Goal: Task Accomplishment & Management: Use online tool/utility

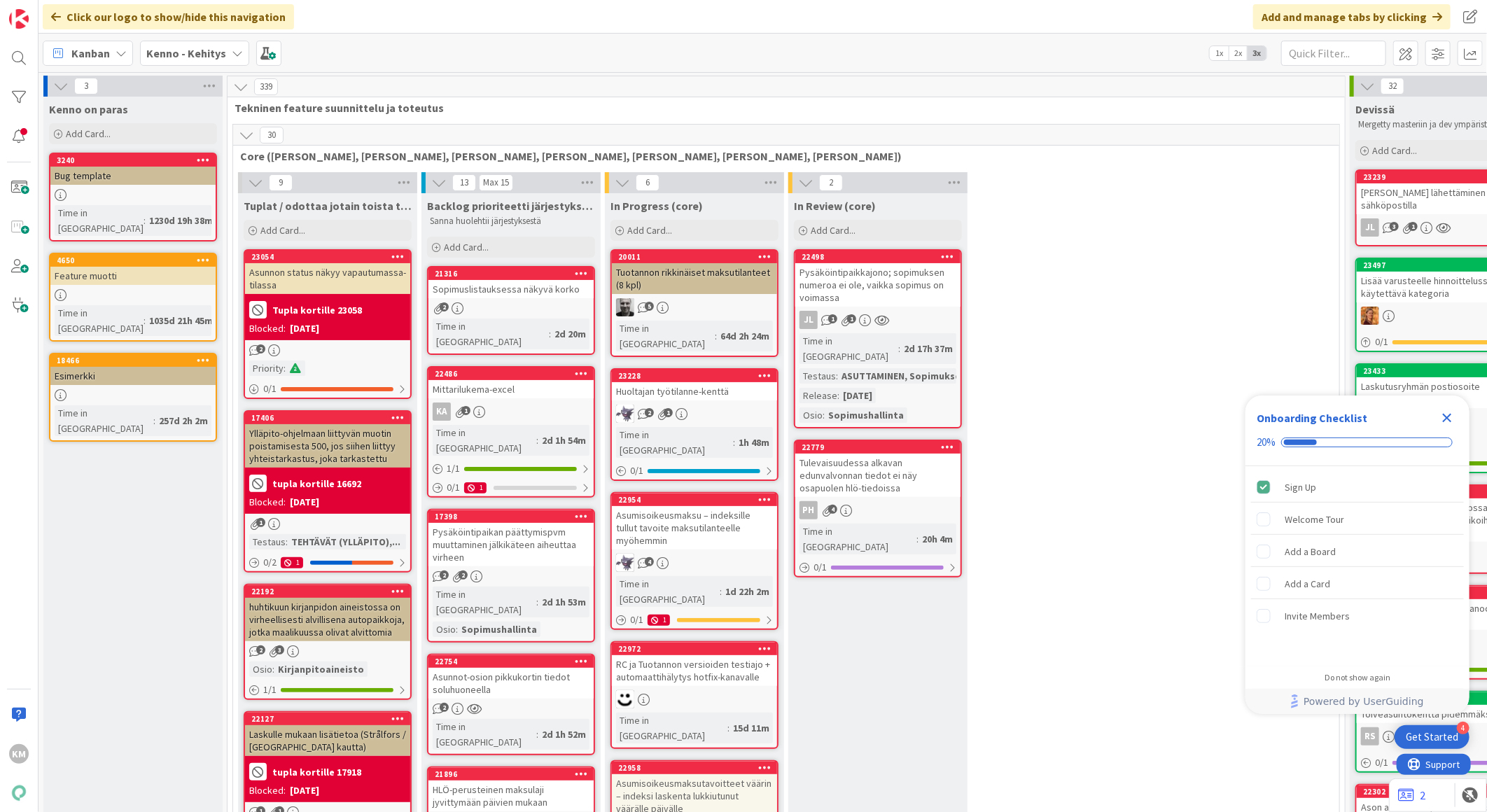
click at [232, 52] on icon at bounding box center [237, 53] width 11 height 11
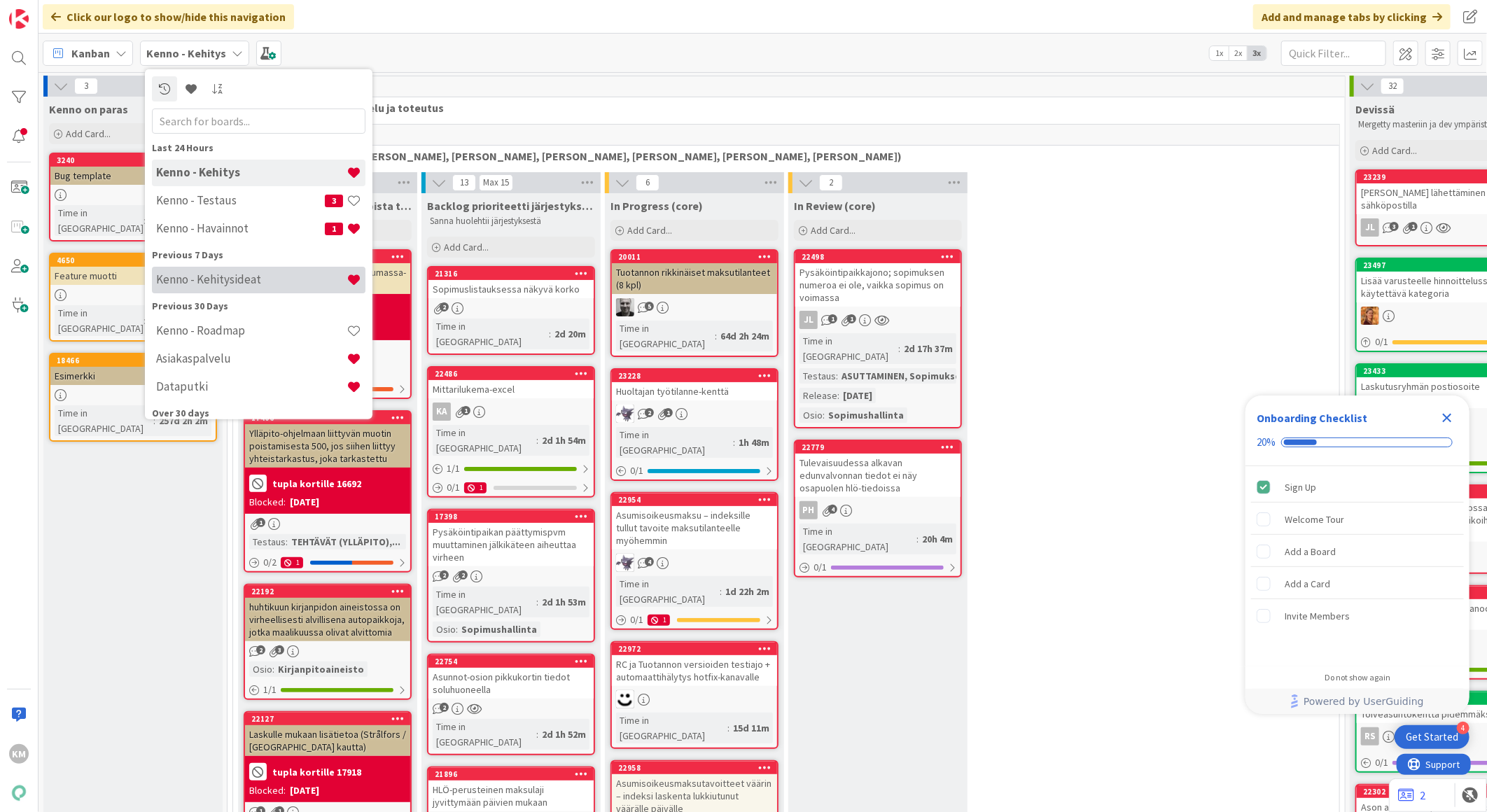
click at [223, 280] on h4 "Kenno - Kehitysideat" at bounding box center [251, 279] width 190 height 14
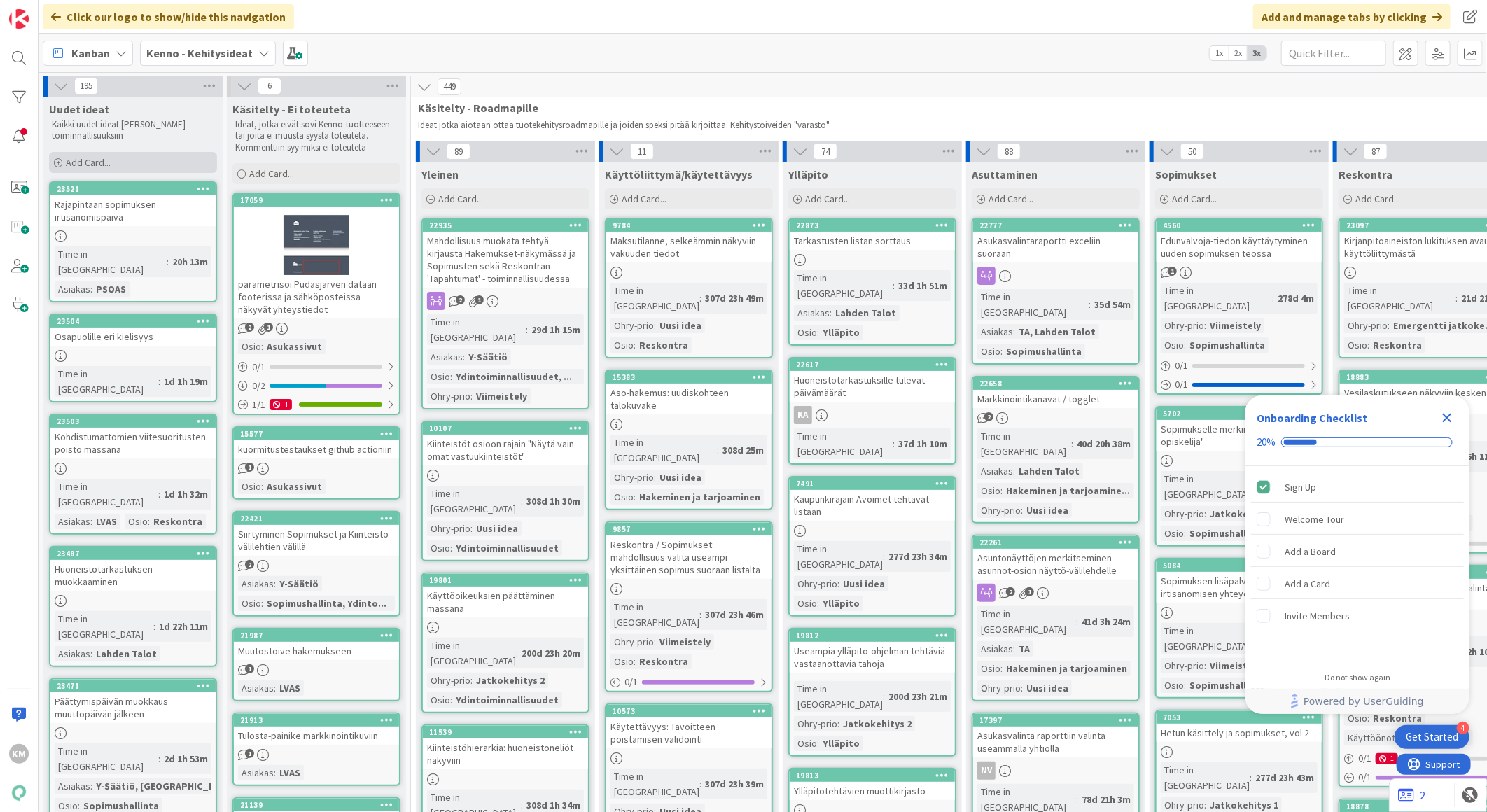
click at [100, 162] on span "Add Card..." at bounding box center [88, 162] width 45 height 13
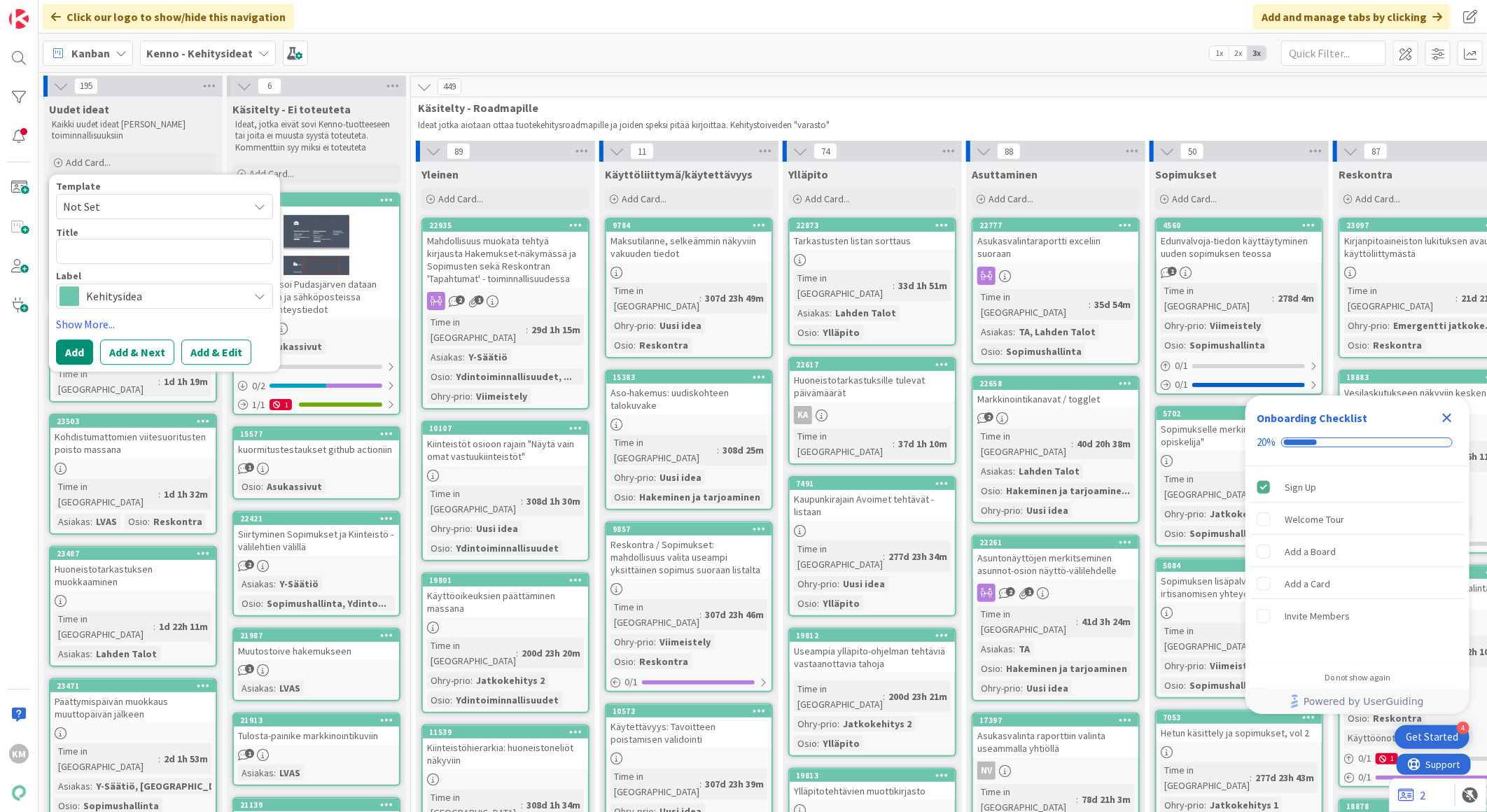
click at [259, 201] on icon at bounding box center [260, 206] width 11 height 11
click at [203, 261] on span "Kennon uusi toiminnallisuus (korttipohja)" at bounding box center [176, 267] width 200 height 18
type textarea "x"
type textarea "Kennon uusi toiminnallisuus (korttipohja)"
click at [232, 355] on button "Add & Edit" at bounding box center [216, 352] width 70 height 25
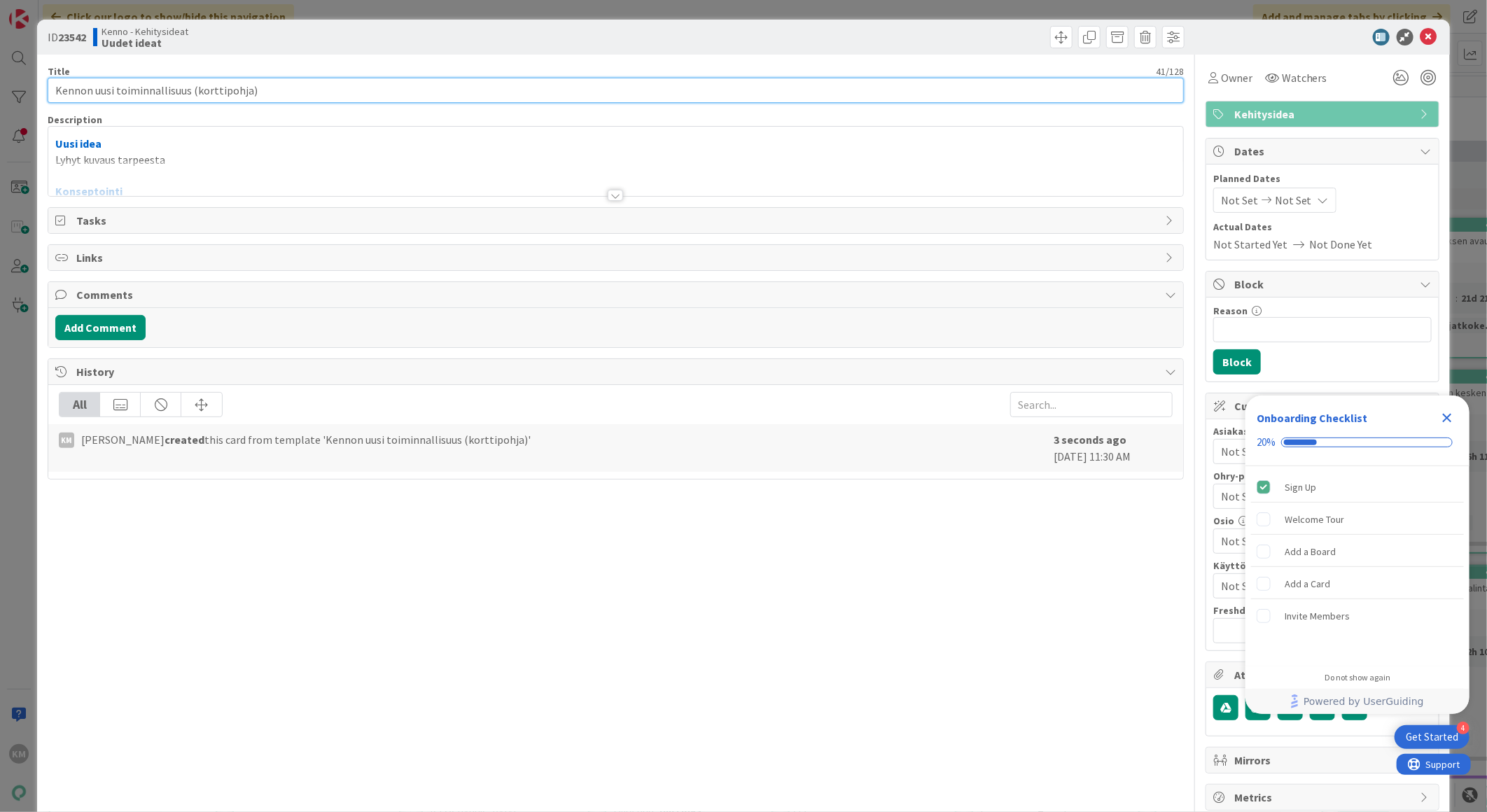
drag, startPoint x: 269, startPoint y: 88, endPoint x: 0, endPoint y: 82, distance: 269.1
click at [0, 82] on html "4 Get Started Onboarding Checklist 20% Sign Up Welcome Tour Add a Board Add a C…" at bounding box center [744, 406] width 1487 height 812
paste input "Sopimuksella jo olevat pois hakijalistauksesta"
type input "Sopimuksella jo olevat pois hakijalistauksesta"
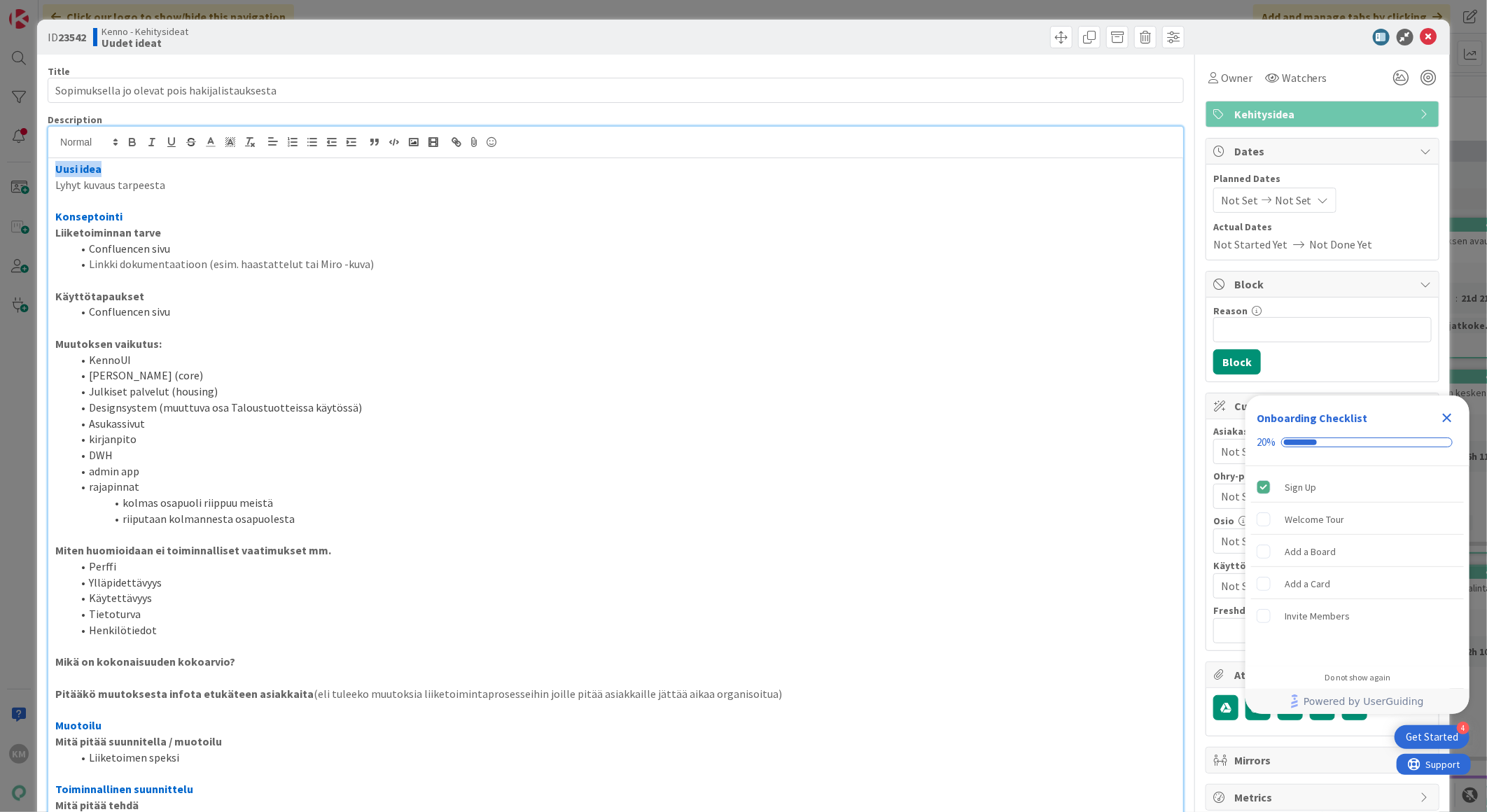
drag, startPoint x: 179, startPoint y: 155, endPoint x: 15, endPoint y: 158, distance: 164.0
click at [15, 158] on div "ID 23542 Kenno - Kehitysideat Uudet ideat Title 46 / 128 Sopimuksella jo olevat…" at bounding box center [744, 406] width 1487 height 812
click at [203, 188] on p "Lyhyt kuvaus tarpeesta" at bounding box center [615, 185] width 1121 height 16
drag, startPoint x: 200, startPoint y: 190, endPoint x: 25, endPoint y: 189, distance: 175.0
click at [25, 189] on div "ID 23542 Kenno - Kehitysideat Uudet ideat Title 46 / 128 Sopimuksella jo olevat…" at bounding box center [744, 406] width 1487 height 812
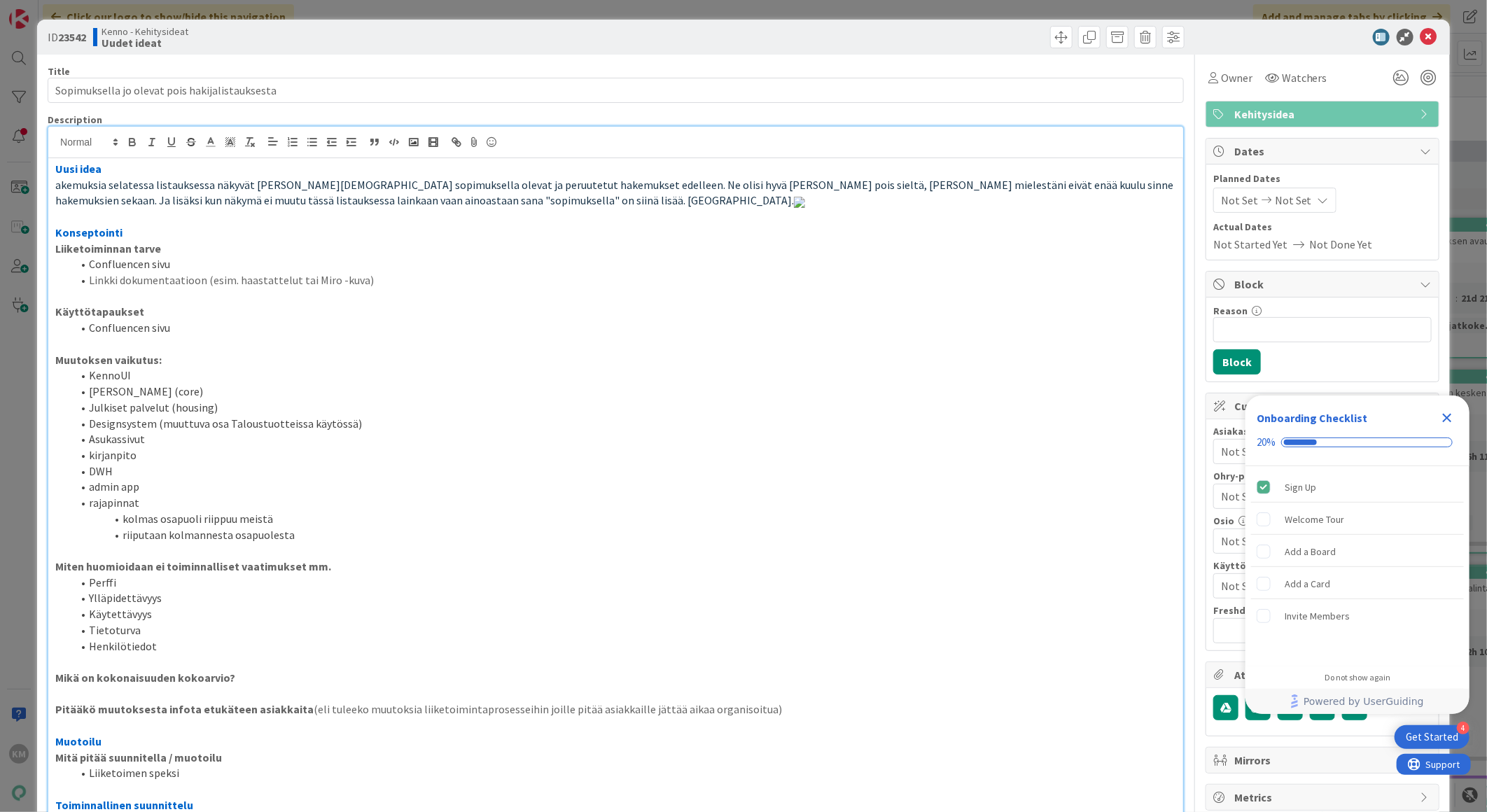
click at [1447, 420] on icon "Close Checklist" at bounding box center [1447, 418] width 17 height 17
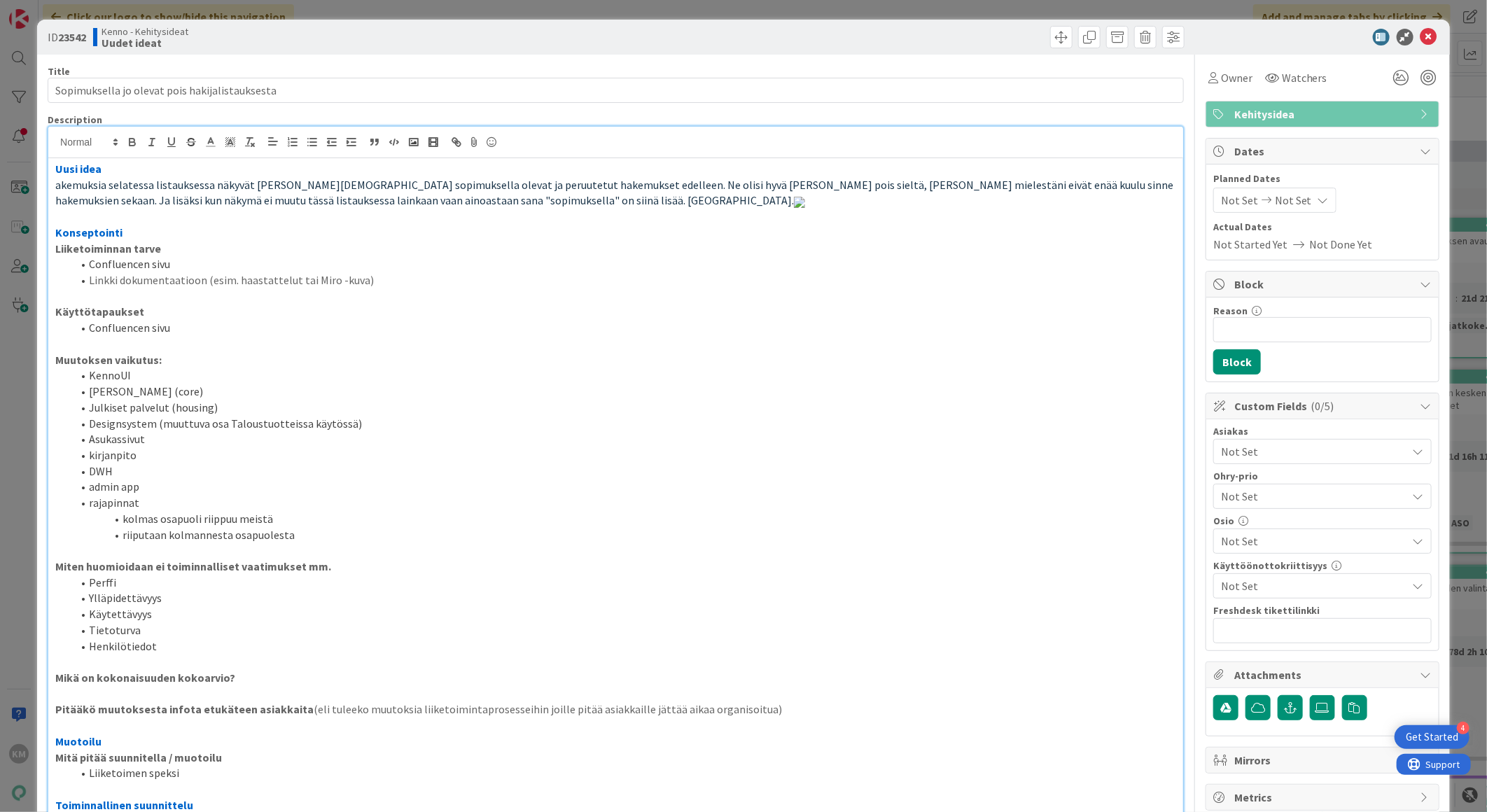
click at [1290, 444] on span "Not Set" at bounding box center [1314, 451] width 186 height 17
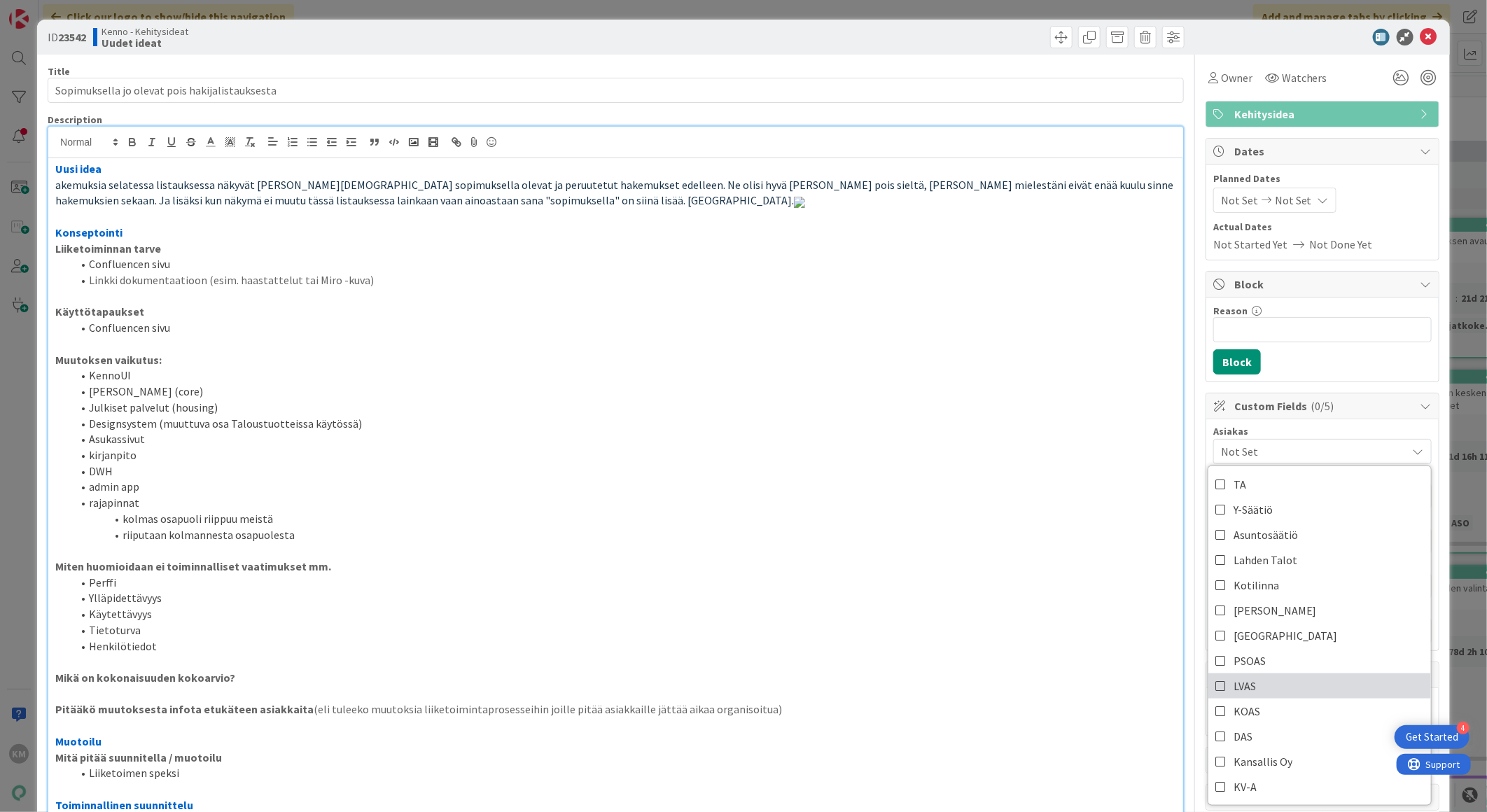
click at [1263, 683] on link "LVAS" at bounding box center [1320, 686] width 223 height 25
click at [1425, 332] on div "Reason 0 / 256 Block" at bounding box center [1322, 340] width 232 height 84
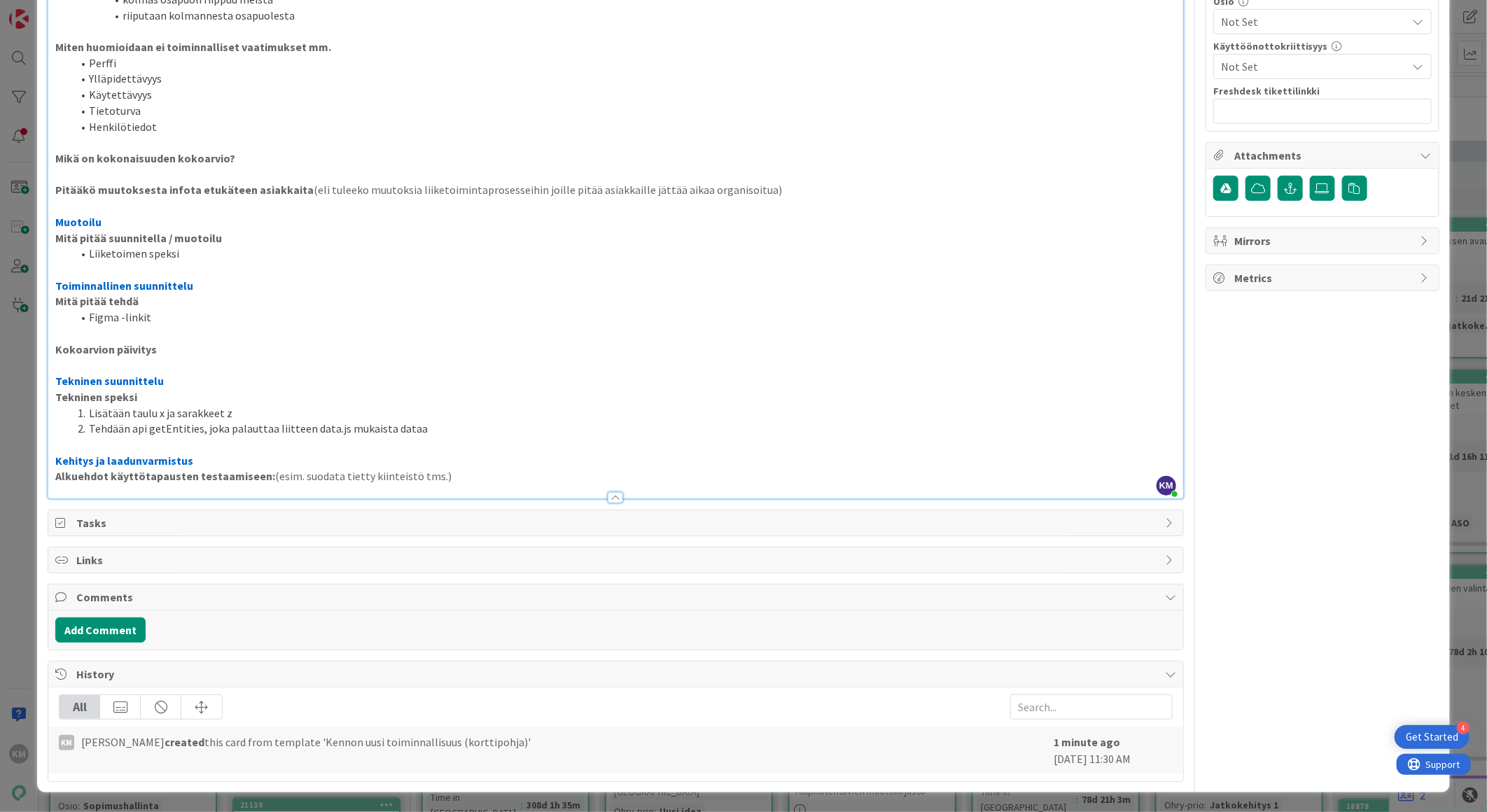
scroll to position [792, 0]
click at [130, 631] on button "Add Comment" at bounding box center [100, 630] width 90 height 25
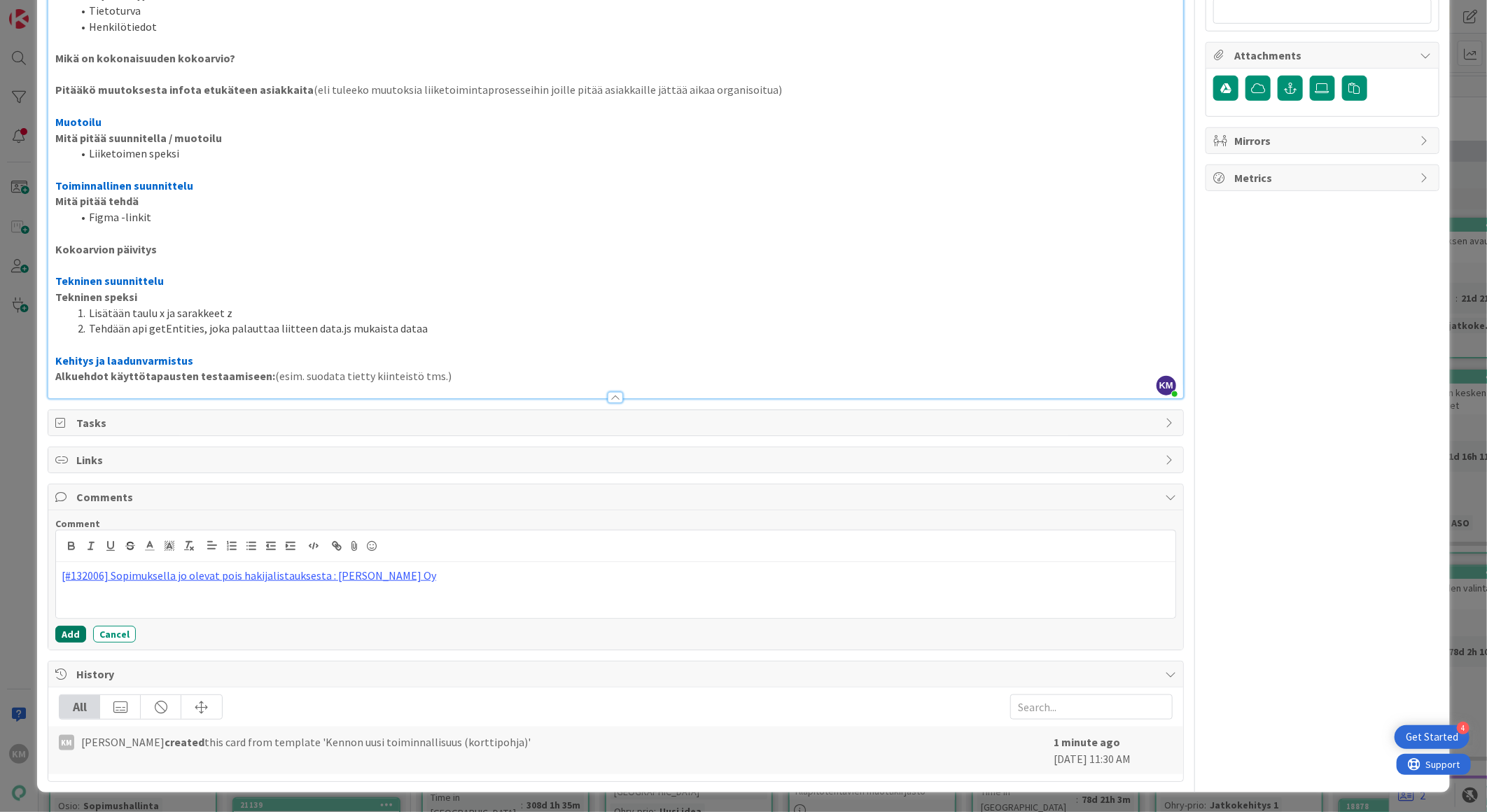
click at [79, 643] on button "Add" at bounding box center [71, 634] width 31 height 17
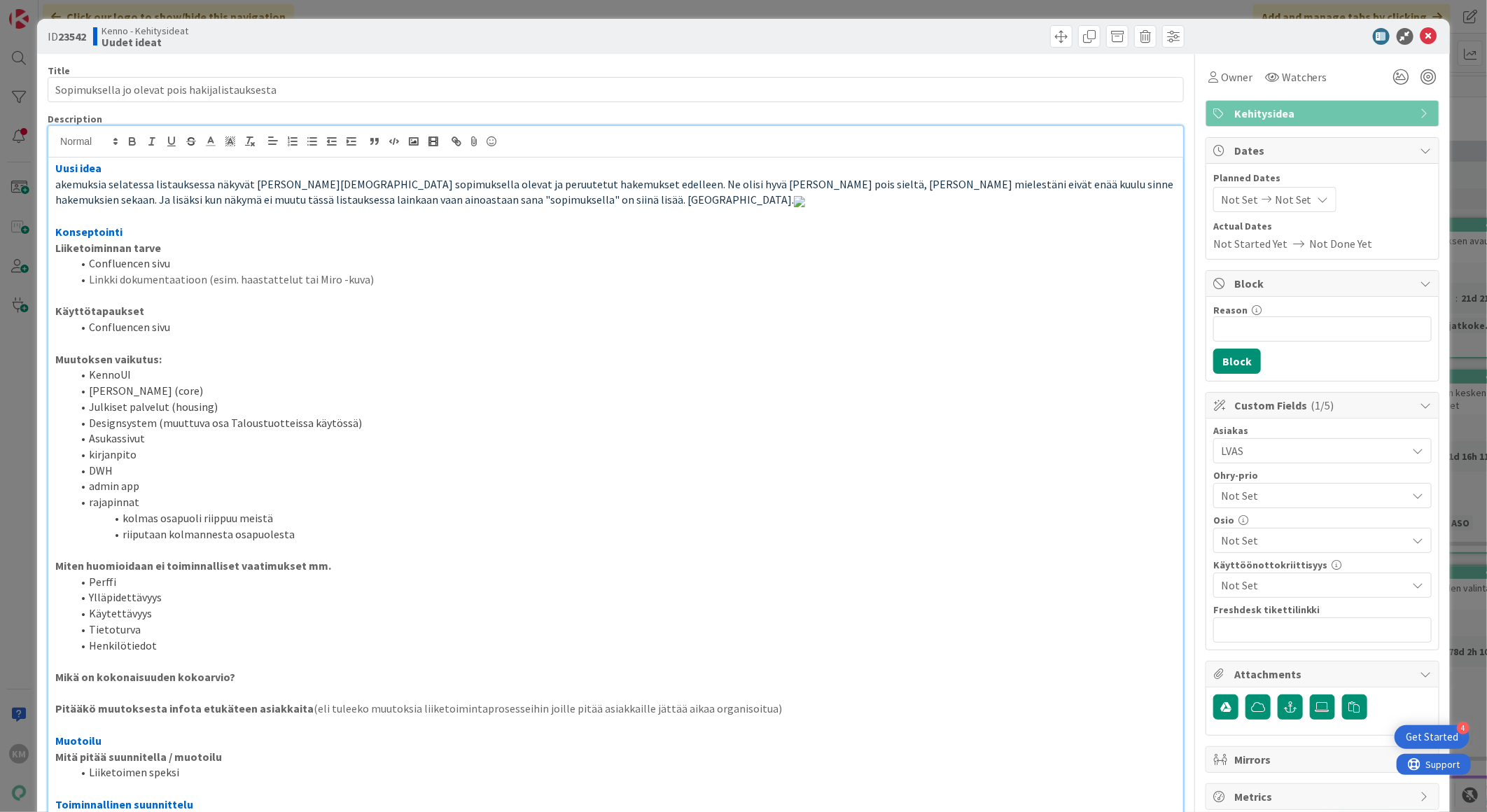
scroll to position [0, 0]
click at [80, 37] on b "23542" at bounding box center [72, 37] width 28 height 14
copy b "23542"
click at [1420, 36] on icon at bounding box center [1429, 37] width 17 height 17
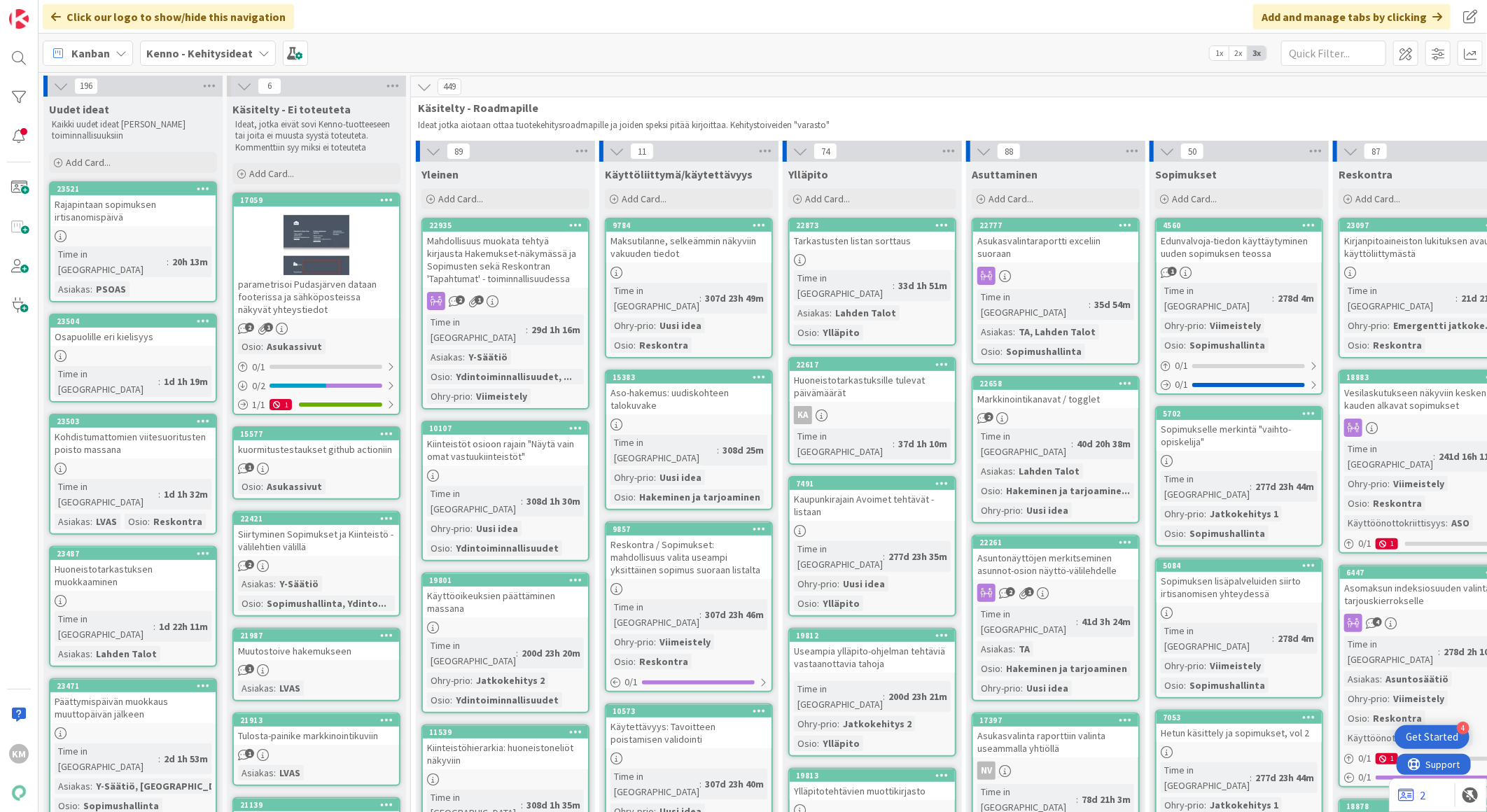
click at [231, 48] on b "Kenno - Kehitysideat" at bounding box center [200, 53] width 106 height 14
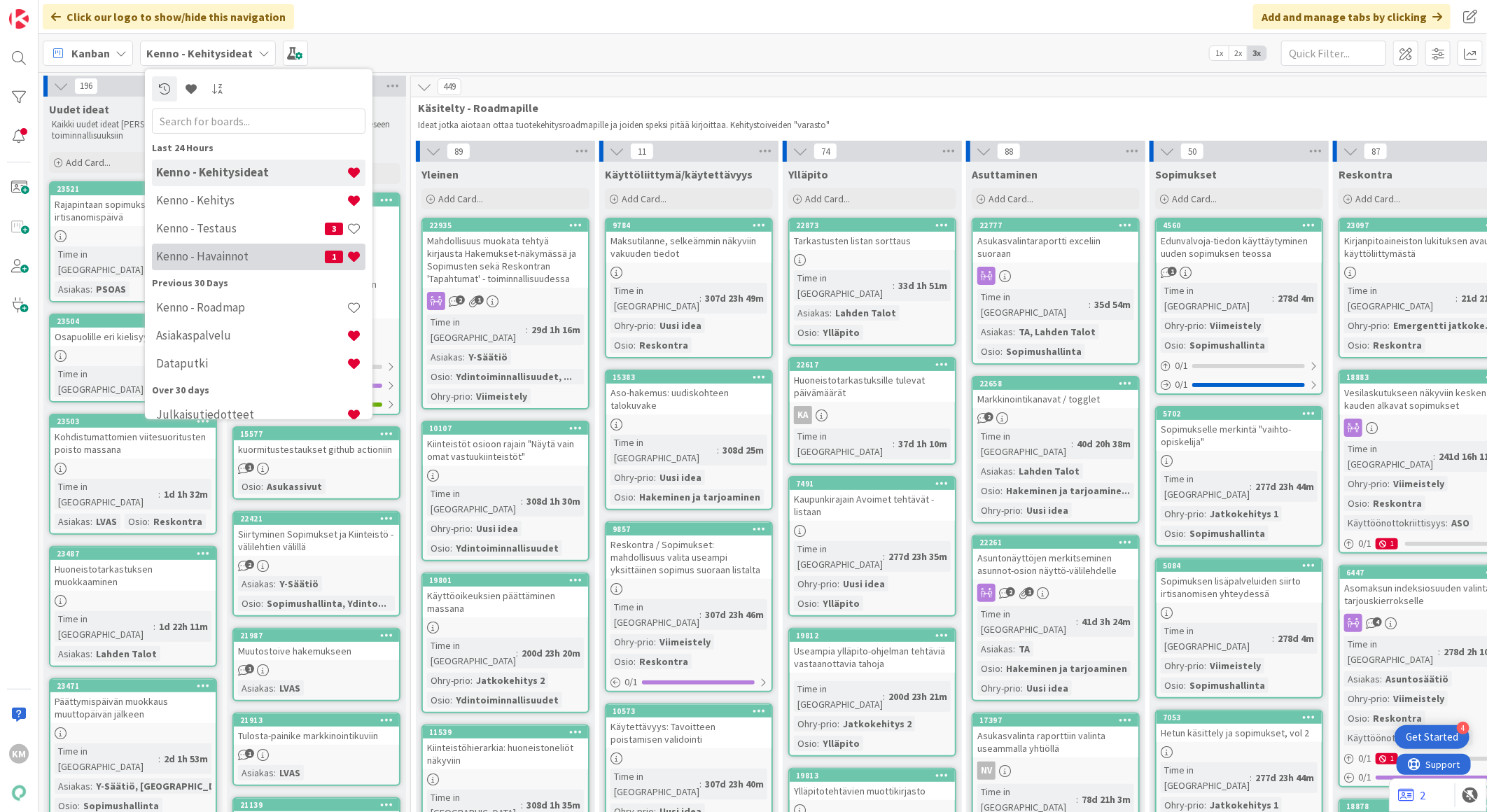
click at [225, 260] on h4 "Kenno - Havainnot" at bounding box center [240, 256] width 169 height 14
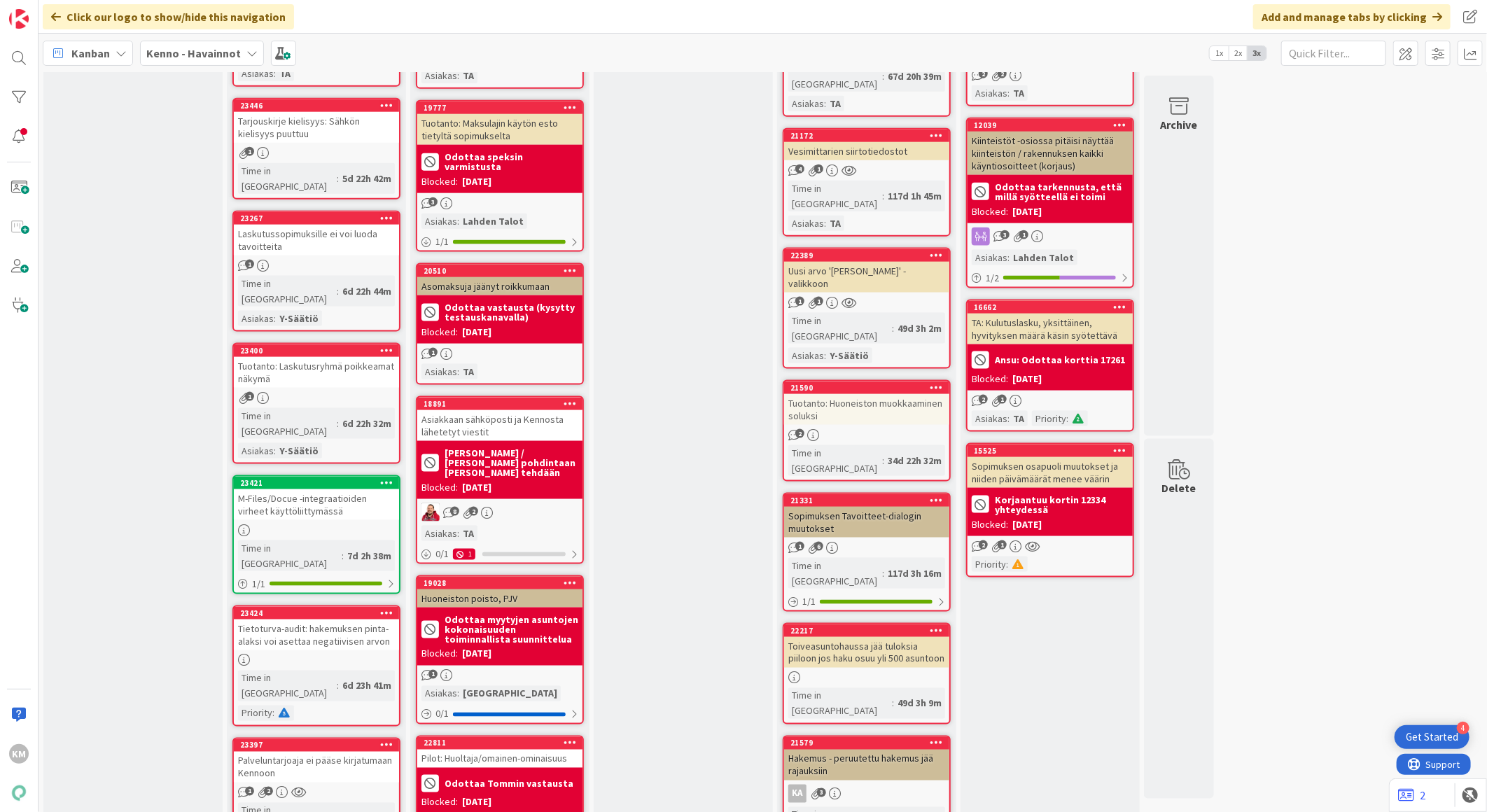
scroll to position [1400, 0]
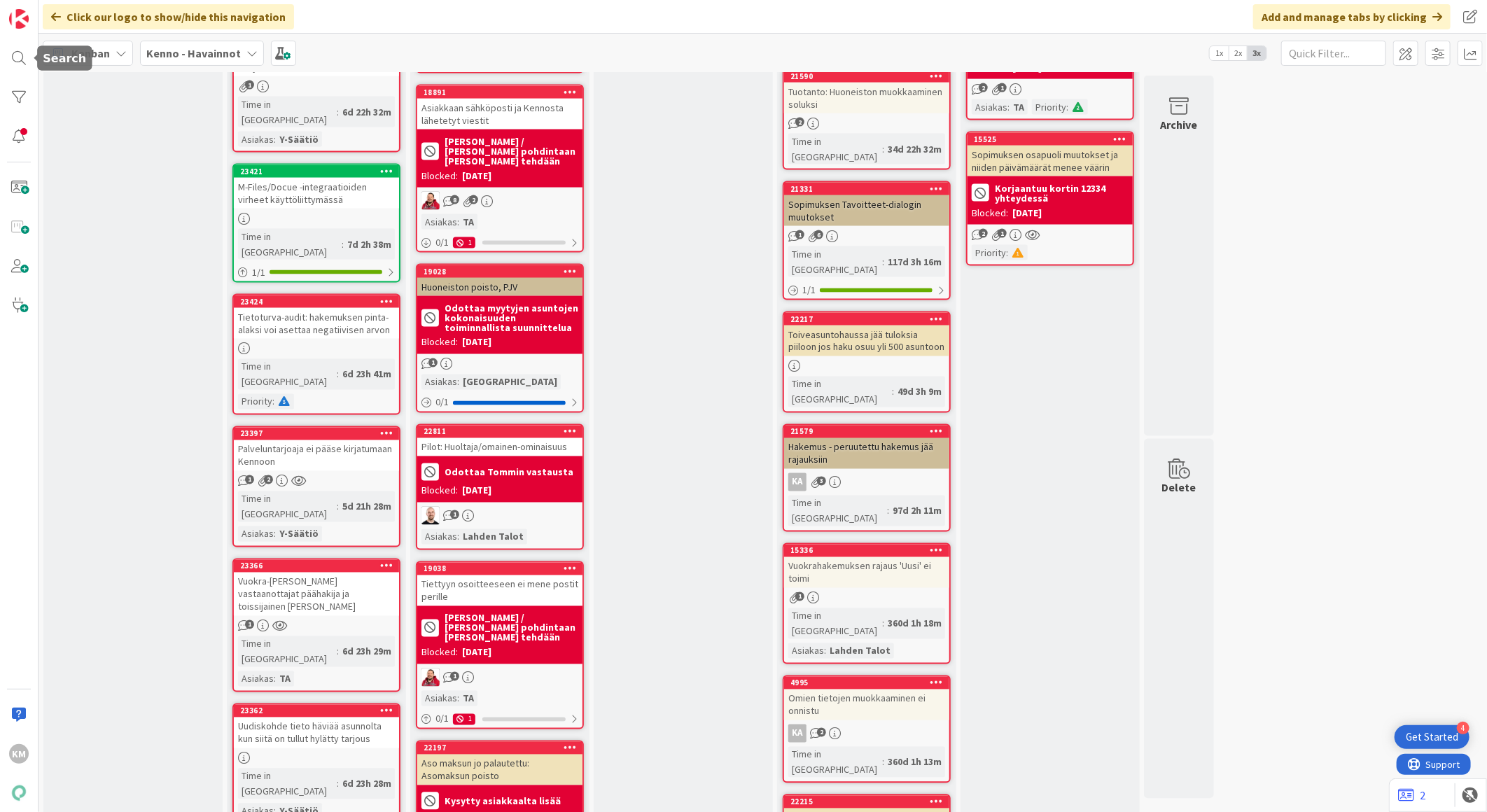
drag, startPoint x: 22, startPoint y: 50, endPoint x: 35, endPoint y: 53, distance: 13.3
click at [22, 50] on div at bounding box center [19, 58] width 28 height 28
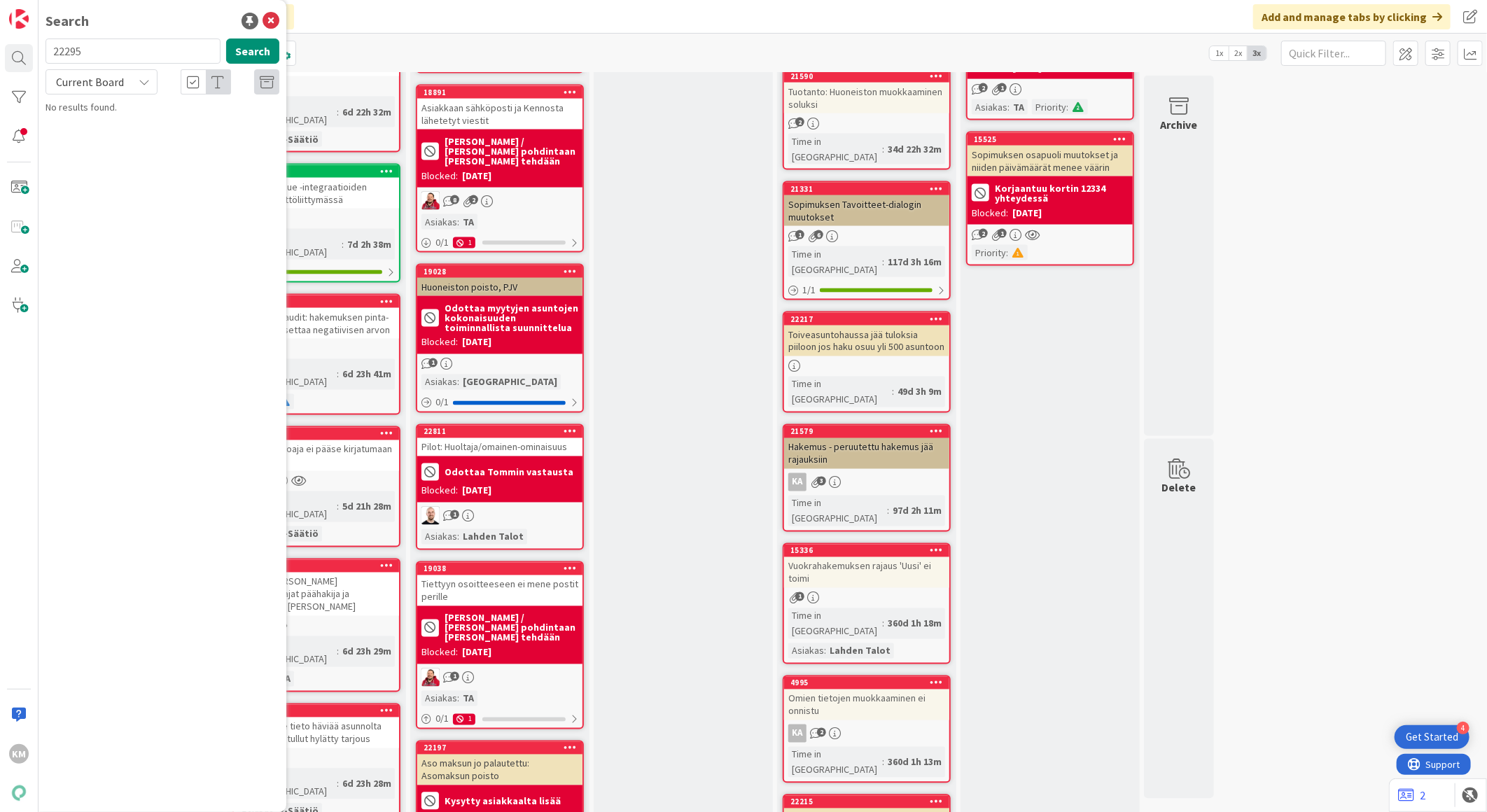
type input "22295"
click at [146, 86] on icon at bounding box center [144, 82] width 11 height 11
click at [132, 134] on span "All Boards" at bounding box center [126, 140] width 146 height 21
click at [215, 127] on span "Ason asukassivujen irtisanomisella ei näy asiakkaan syöttämä tilinumero selkeäs…" at bounding box center [167, 130] width 205 height 27
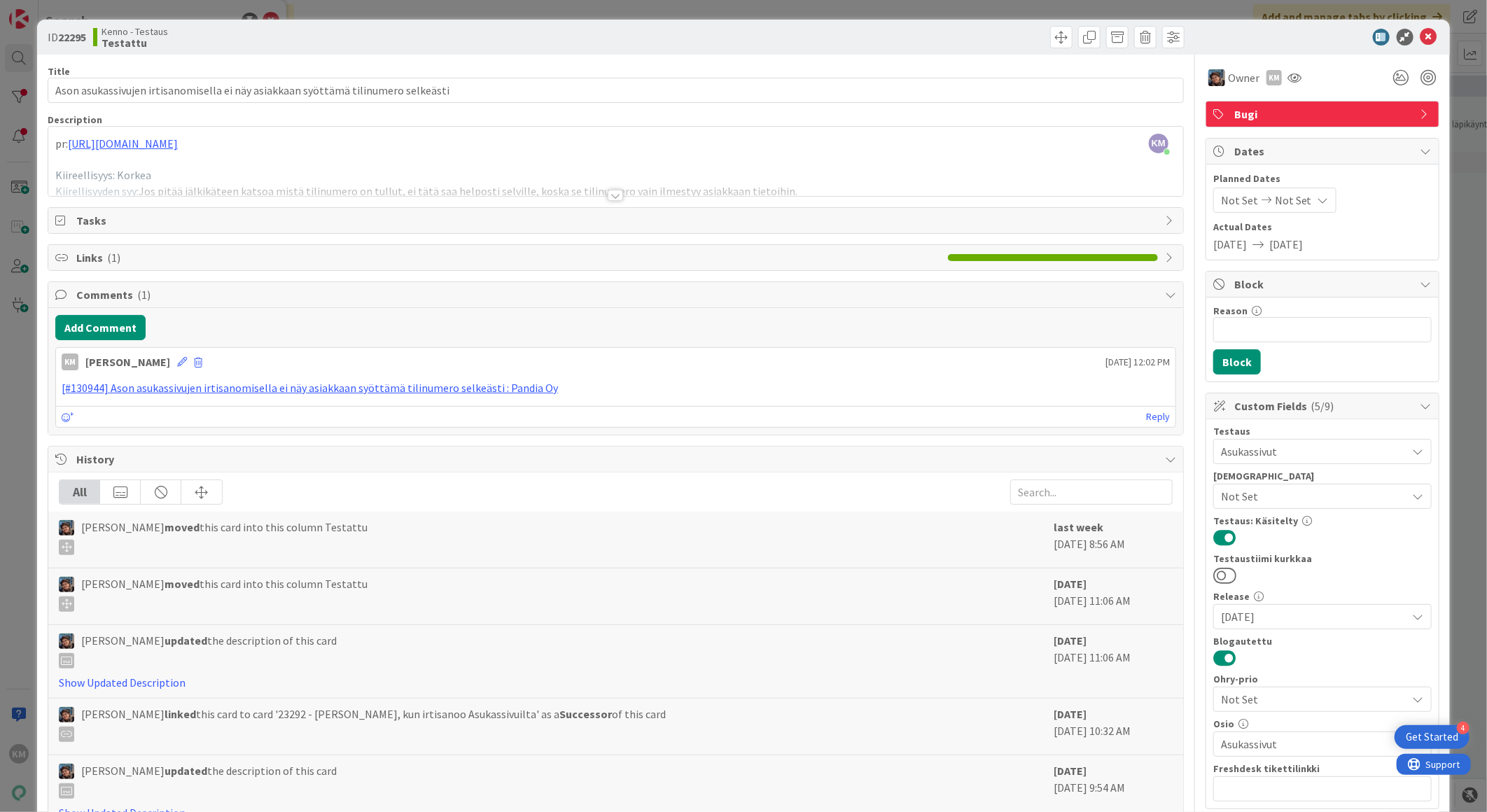
click at [1413, 617] on icon at bounding box center [1418, 617] width 11 height 11
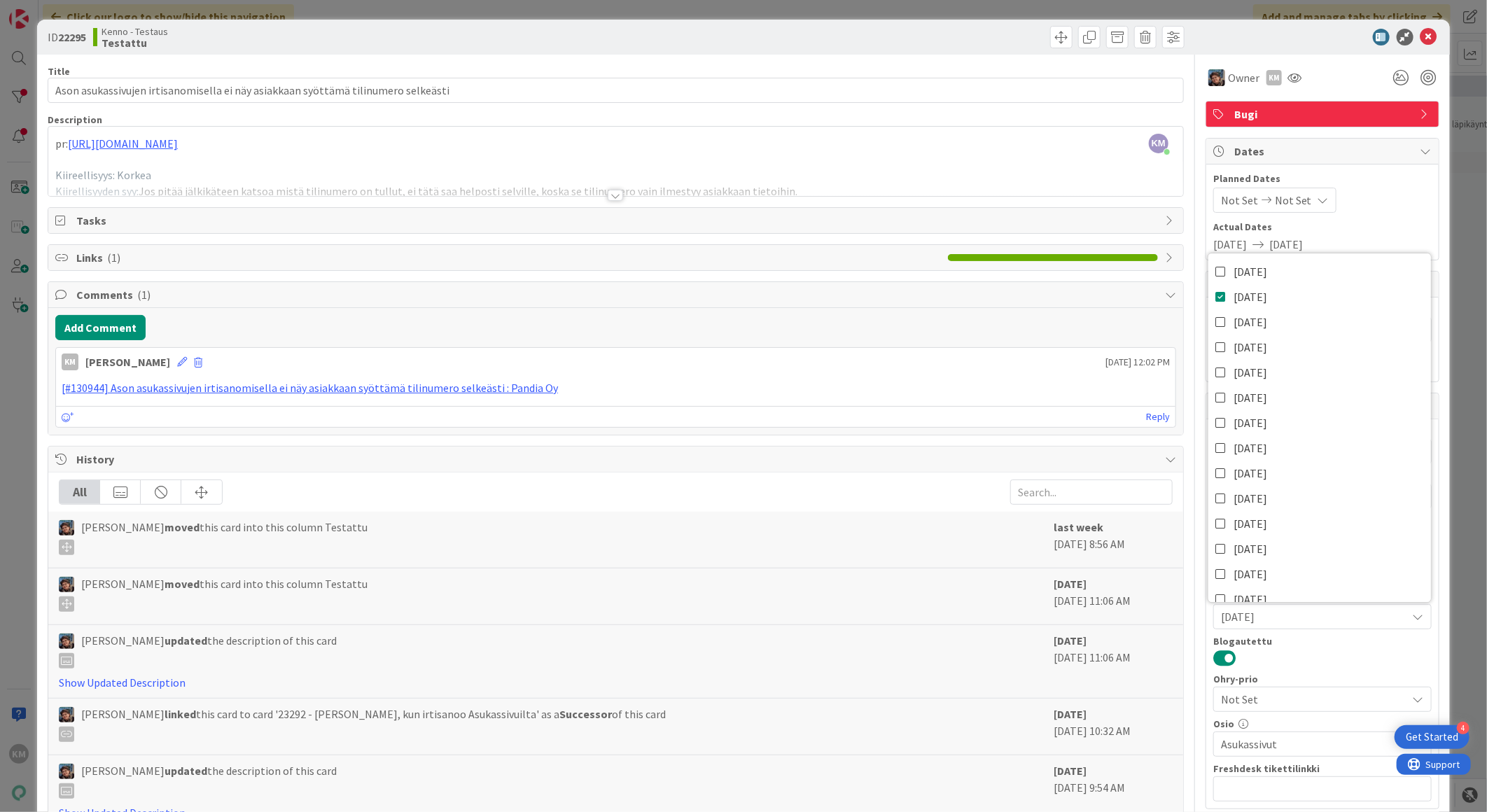
click at [1413, 617] on icon at bounding box center [1418, 617] width 11 height 11
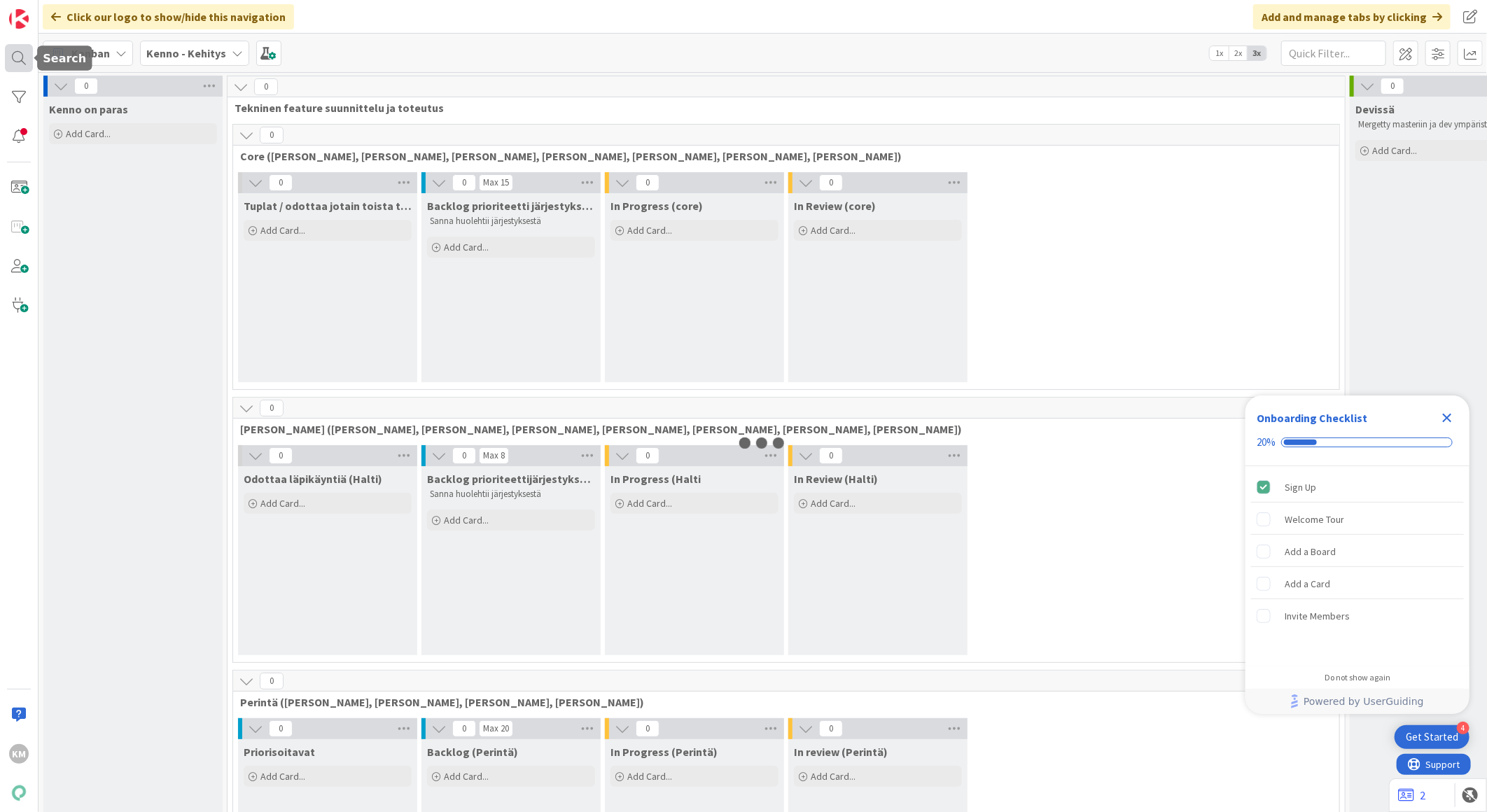
click at [20, 63] on div at bounding box center [19, 58] width 28 height 28
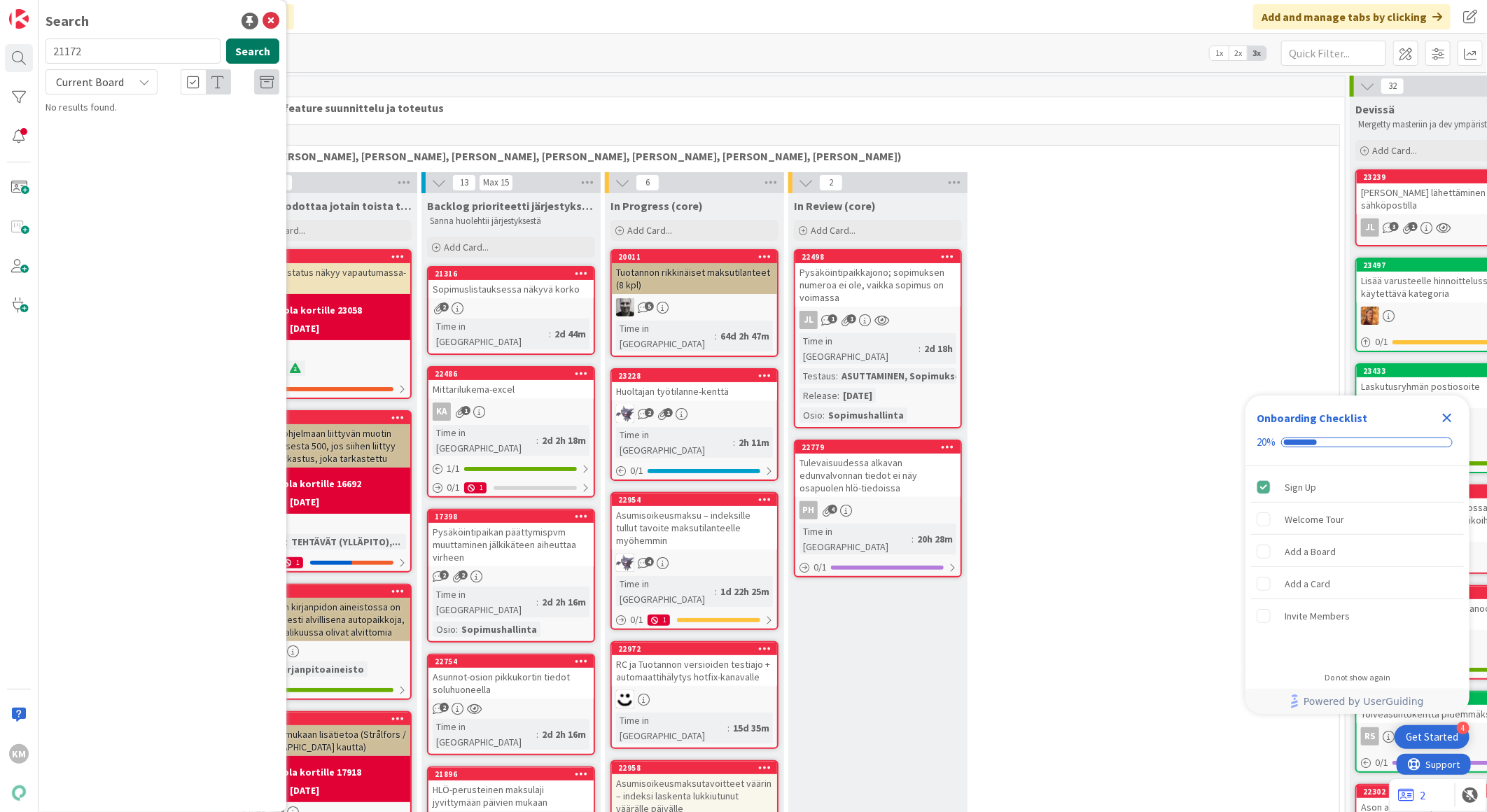
type input "21172"
click at [268, 54] on button "Search" at bounding box center [253, 51] width 53 height 25
click at [129, 86] on div "Current Board" at bounding box center [102, 82] width 112 height 25
click at [103, 143] on span "All Boards" at bounding box center [126, 140] width 146 height 21
click at [161, 138] on span "Vesimittarien siirtotiedostot" at bounding box center [158, 136] width 119 height 13
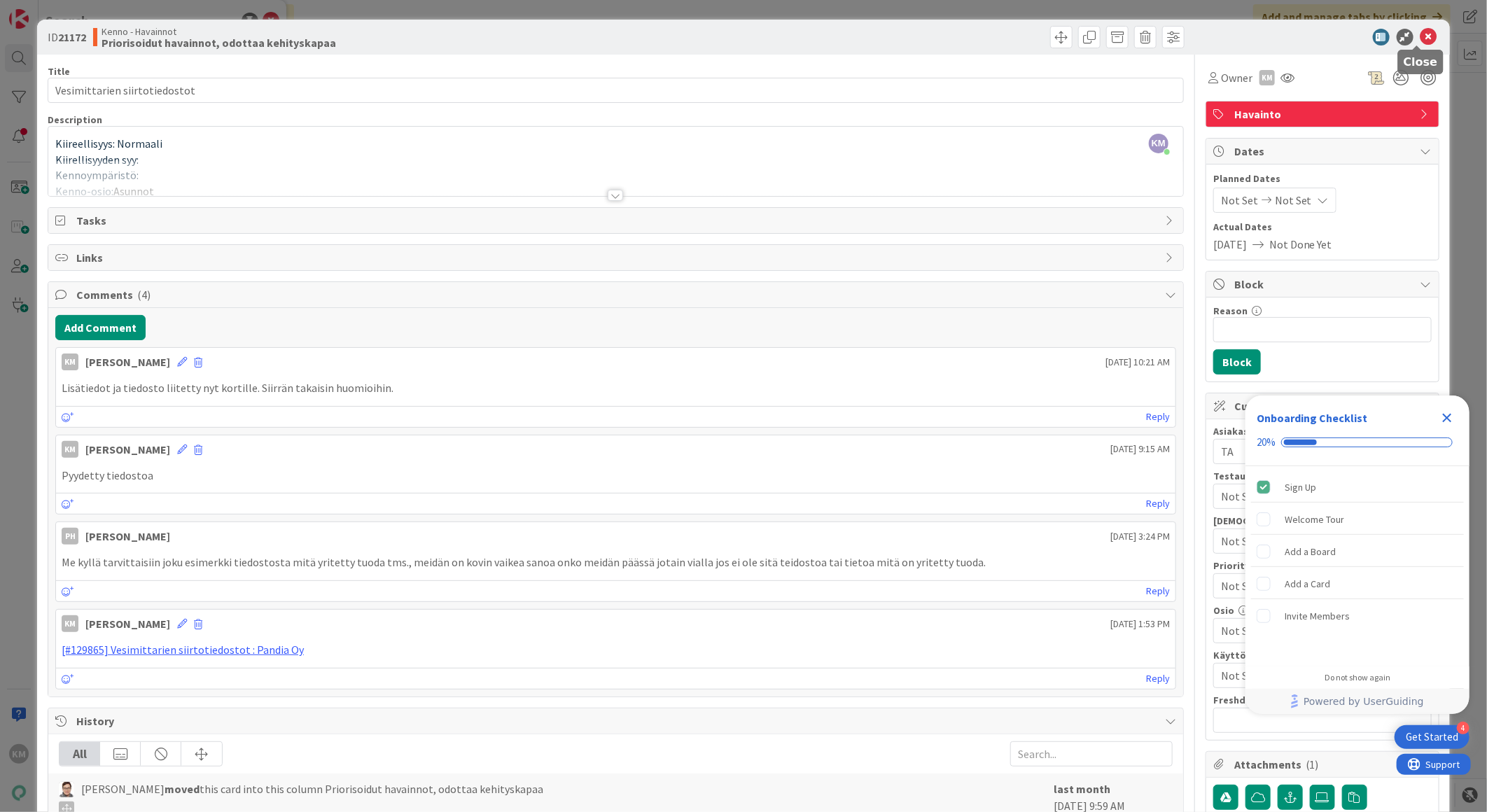
click at [1420, 36] on icon at bounding box center [1429, 37] width 17 height 17
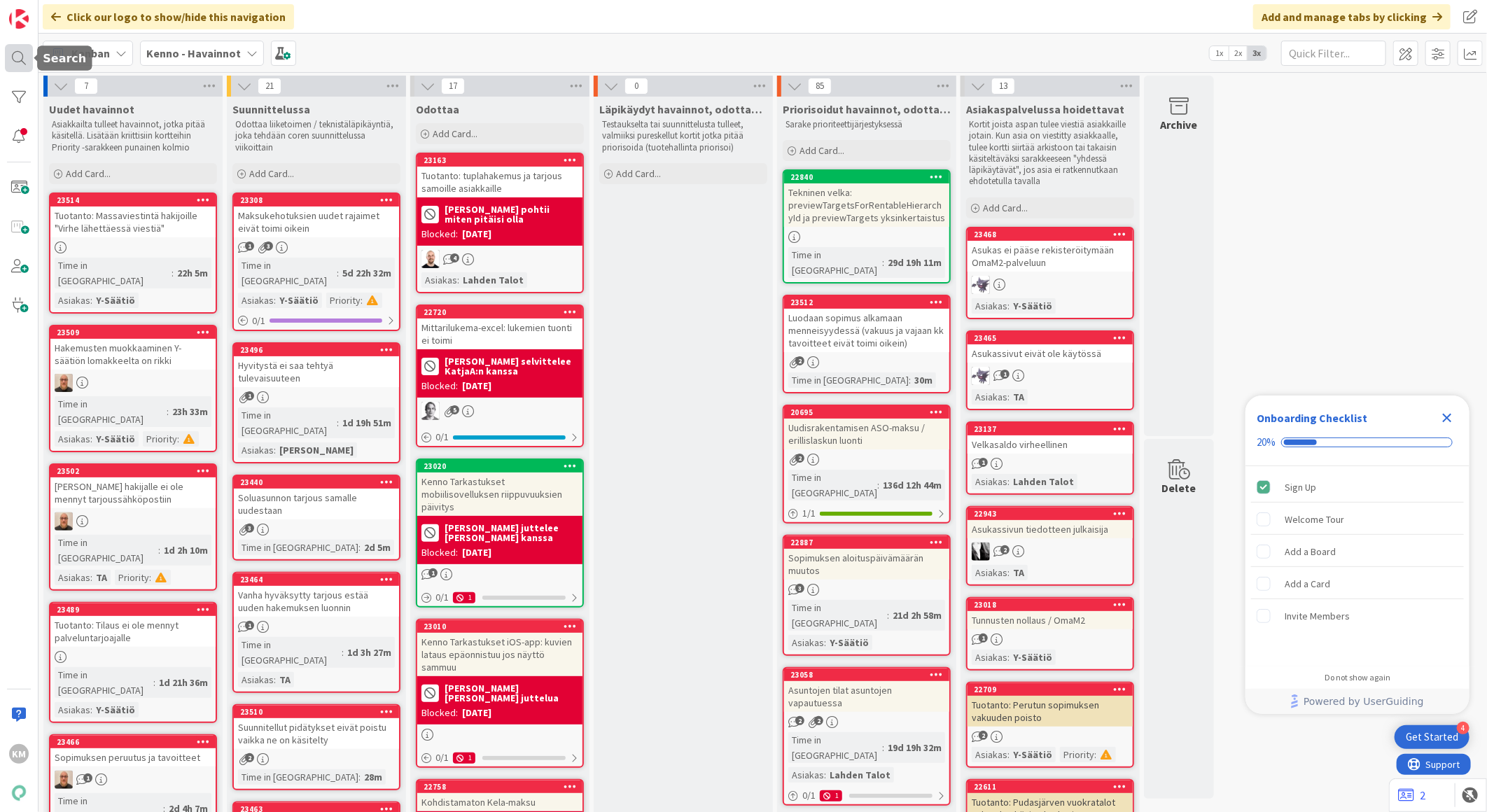
click at [28, 51] on div at bounding box center [19, 58] width 28 height 28
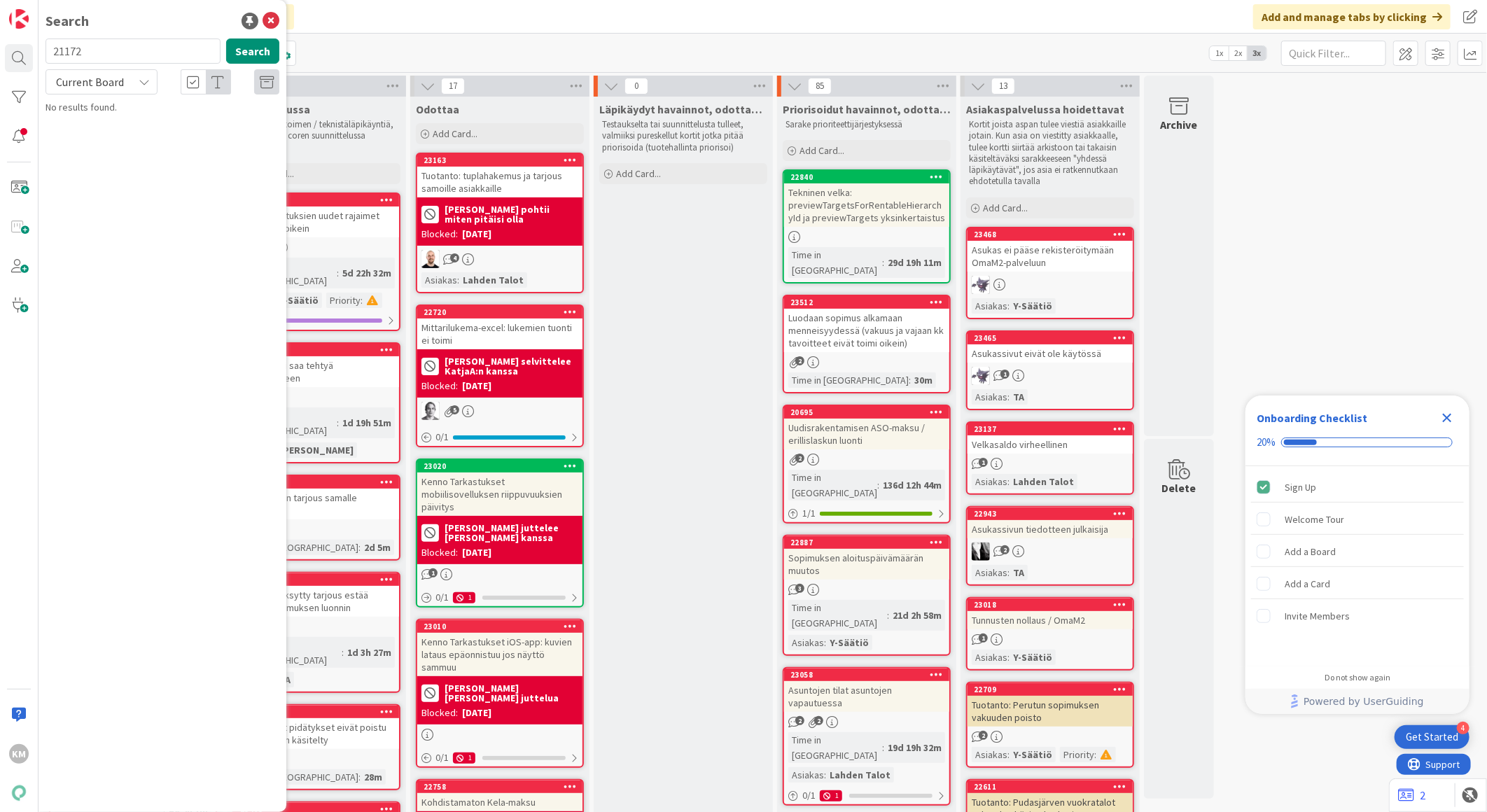
drag, startPoint x: 96, startPoint y: 50, endPoint x: 80, endPoint y: 52, distance: 16.1
click at [80, 51] on input "21172" at bounding box center [133, 51] width 175 height 25
drag, startPoint x: 87, startPoint y: 50, endPoint x: 41, endPoint y: 51, distance: 46.0
click at [41, 51] on div "21172 Search" at bounding box center [162, 54] width 251 height 31
click at [252, 49] on button "Search" at bounding box center [253, 51] width 53 height 25
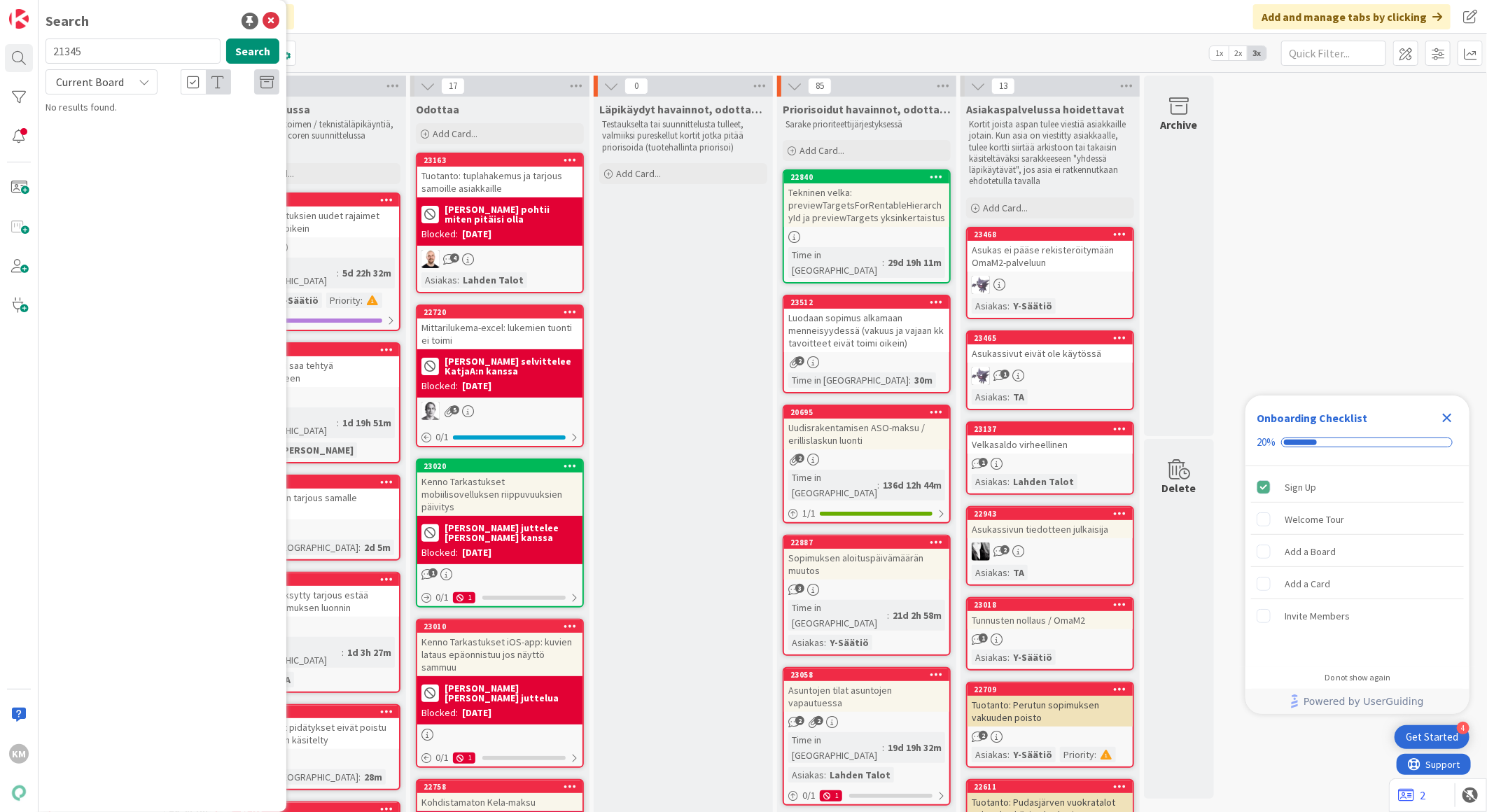
click at [119, 80] on span "Current Board" at bounding box center [90, 82] width 68 height 14
click at [122, 135] on span "All Boards" at bounding box center [126, 140] width 146 height 21
drag, startPoint x: 148, startPoint y: 57, endPoint x: 42, endPoint y: 57, distance: 106.0
click at [42, 57] on div "21345 Search" at bounding box center [162, 54] width 251 height 31
paste input "841"
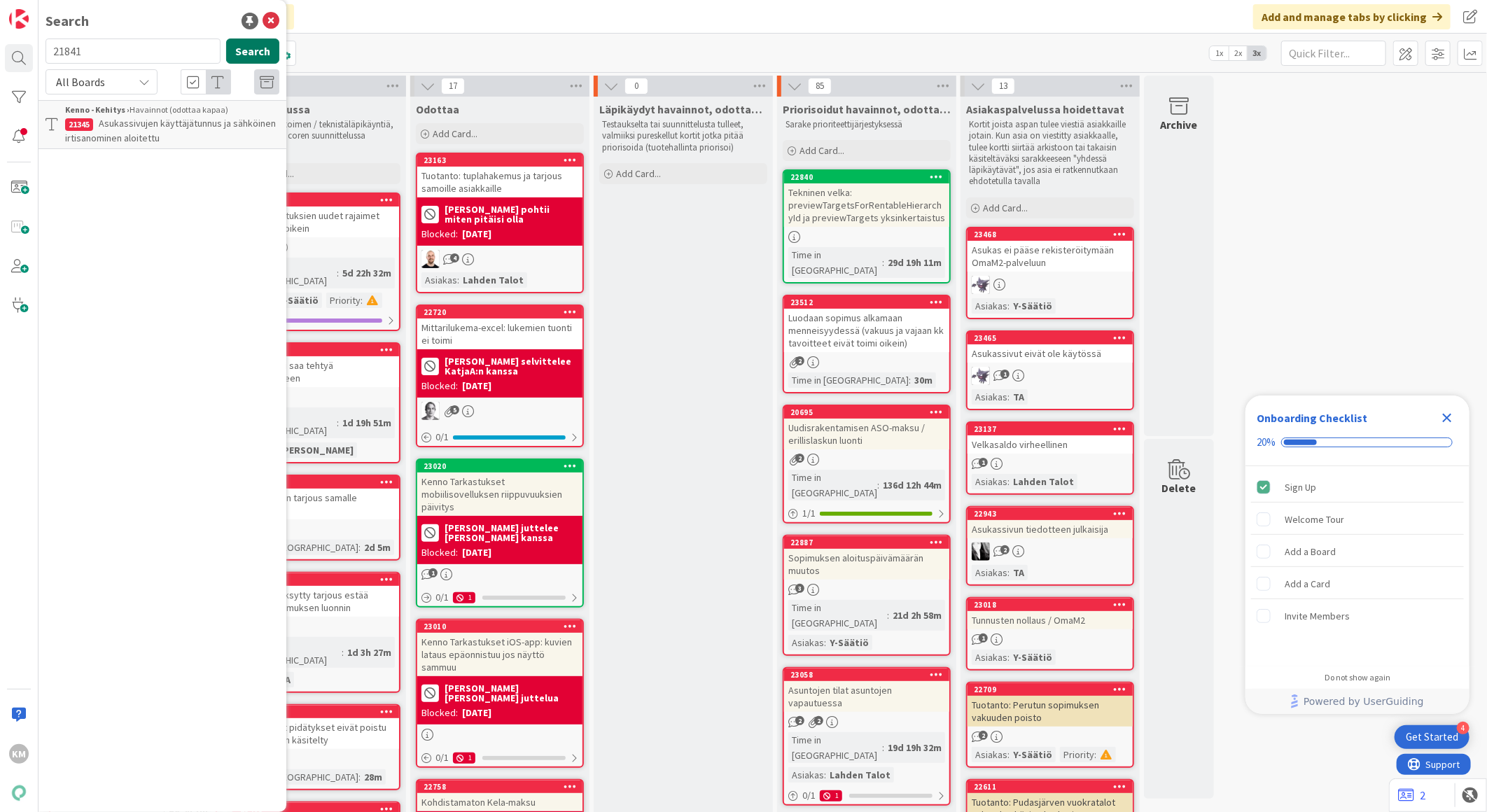
click at [242, 49] on button "Search" at bounding box center [253, 51] width 53 height 25
drag, startPoint x: 125, startPoint y: 54, endPoint x: 50, endPoint y: 50, distance: 75.1
click at [50, 50] on input "21841" at bounding box center [133, 51] width 175 height 25
paste input "915"
type input "21915"
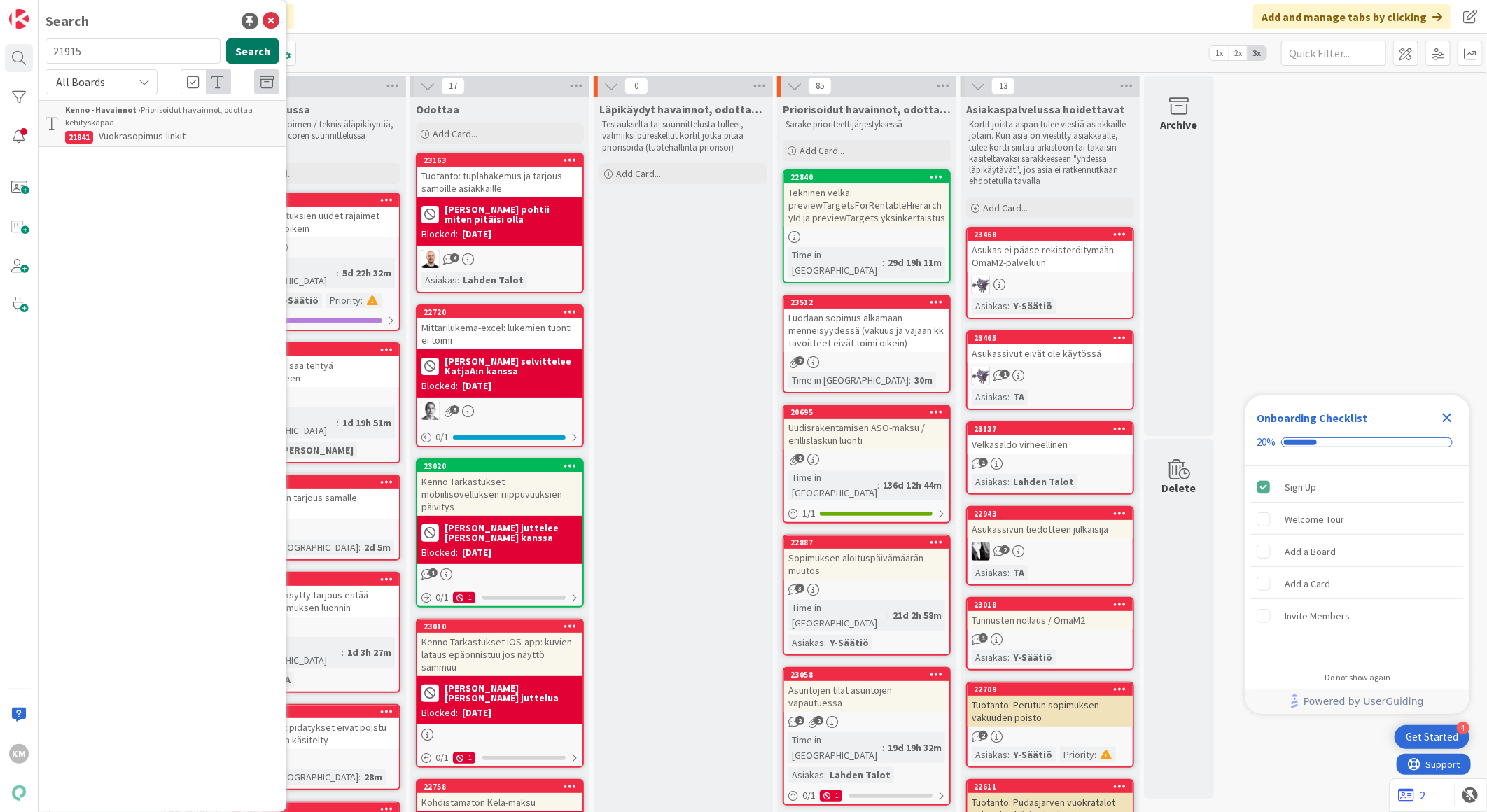
click at [225, 60] on div "21915 Search" at bounding box center [162, 54] width 251 height 31
click at [239, 57] on button "Search" at bounding box center [253, 51] width 53 height 25
drag, startPoint x: 112, startPoint y: 46, endPoint x: -4, endPoint y: 44, distance: 116.0
click at [0, 44] on html "4 Get Started Onboarding Checklist 20% Sign Up Welcome Tour Add a Board Add a C…" at bounding box center [744, 406] width 1487 height 812
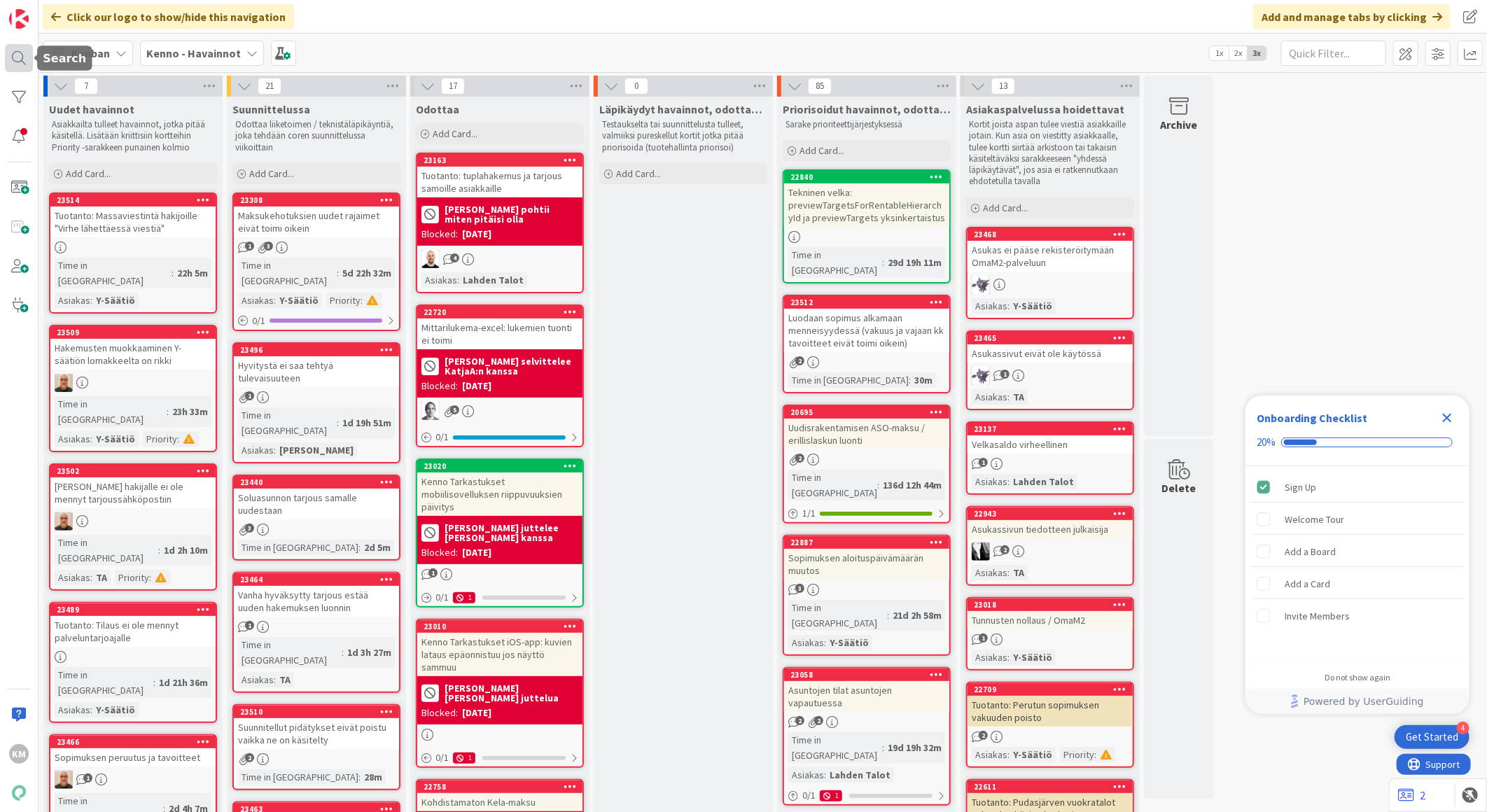
click at [23, 52] on div at bounding box center [19, 58] width 28 height 28
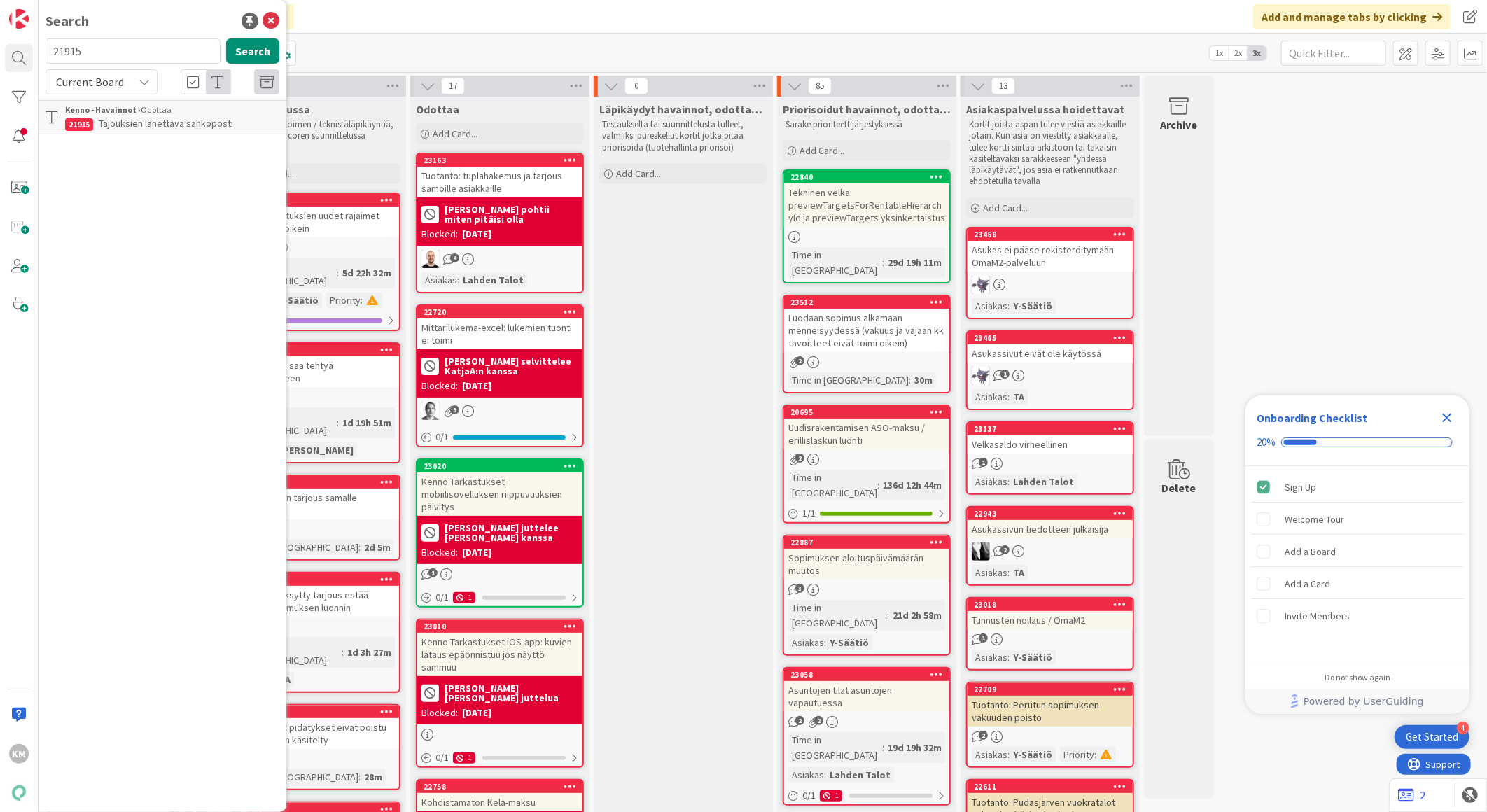
drag, startPoint x: 95, startPoint y: 47, endPoint x: 53, endPoint y: 52, distance: 42.3
click at [53, 52] on input "21915" at bounding box center [133, 51] width 175 height 25
click at [139, 91] on div "Current Board" at bounding box center [102, 82] width 112 height 25
click at [118, 142] on span "All Boards" at bounding box center [126, 140] width 146 height 21
drag, startPoint x: 102, startPoint y: 51, endPoint x: 54, endPoint y: 47, distance: 48.2
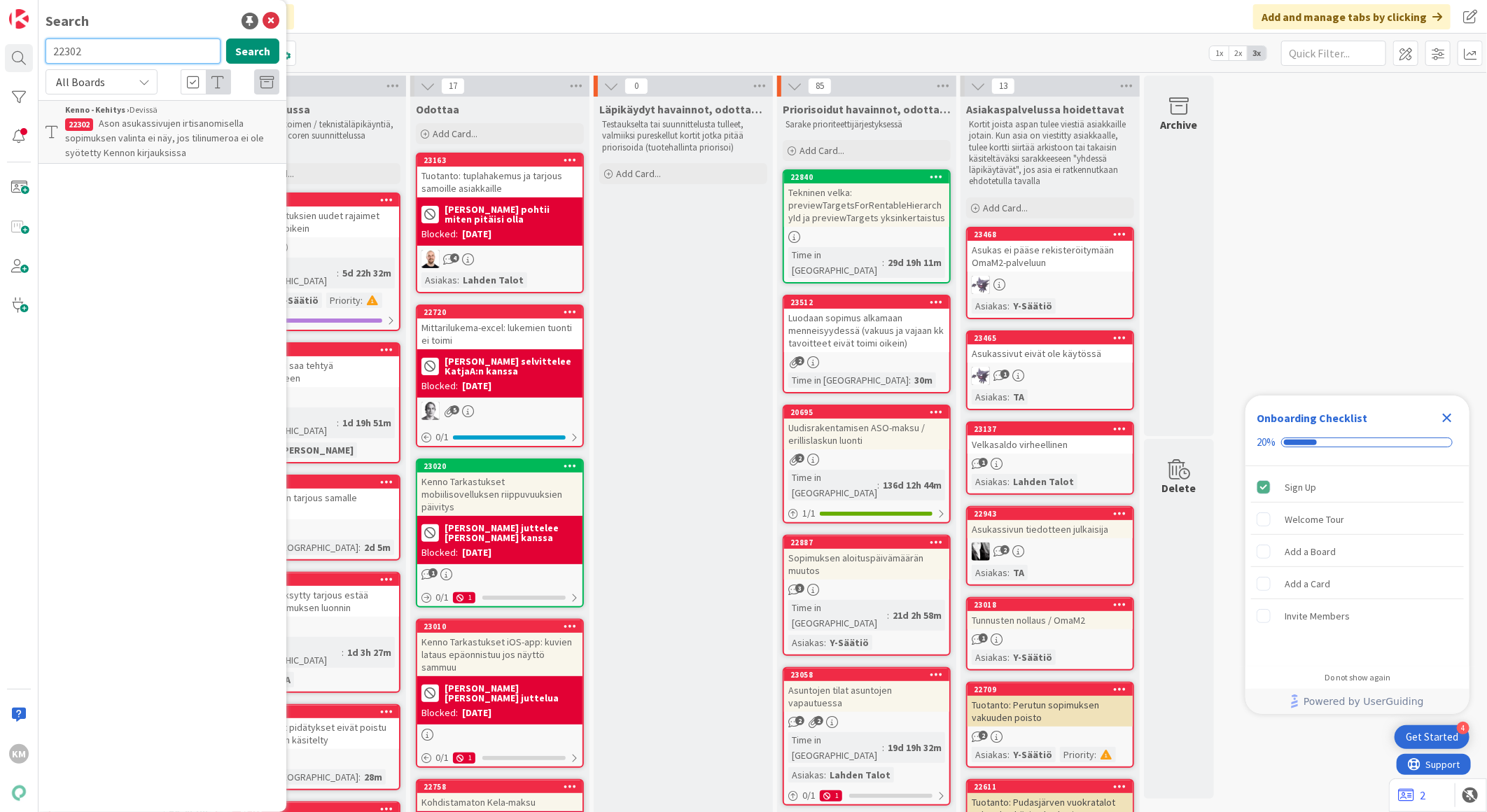
click at [54, 47] on input "22302" at bounding box center [133, 51] width 175 height 25
paste input "89"
type input "22389"
click at [244, 48] on button "Search" at bounding box center [253, 51] width 53 height 25
drag, startPoint x: 117, startPoint y: 48, endPoint x: 9, endPoint y: 45, distance: 108.0
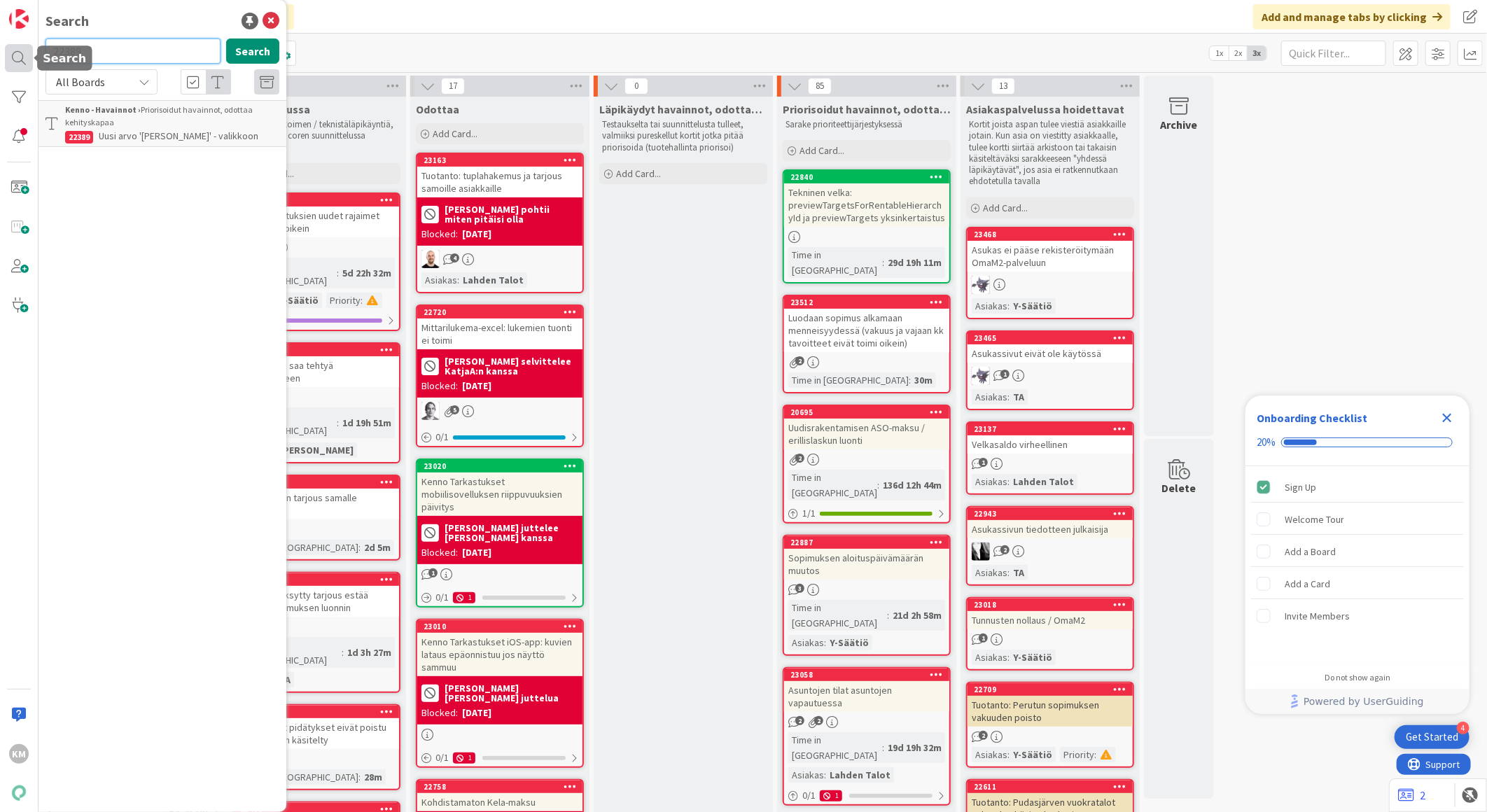
click at [0, 45] on html "4 Get Started Onboarding Checklist 20% Sign Up Welcome Tour Add a Board Add a C…" at bounding box center [744, 406] width 1487 height 812
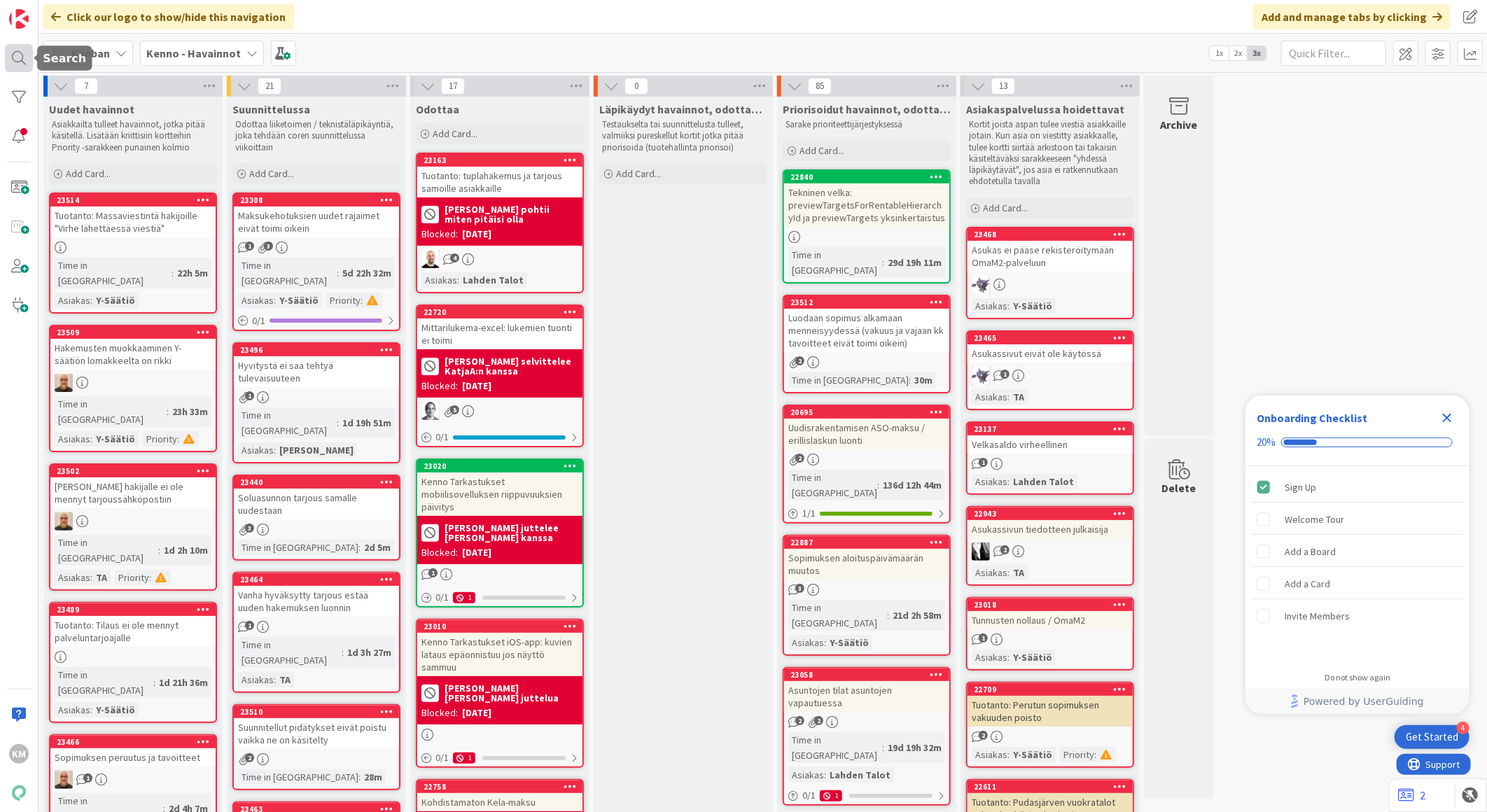
click at [15, 61] on div at bounding box center [19, 58] width 28 height 28
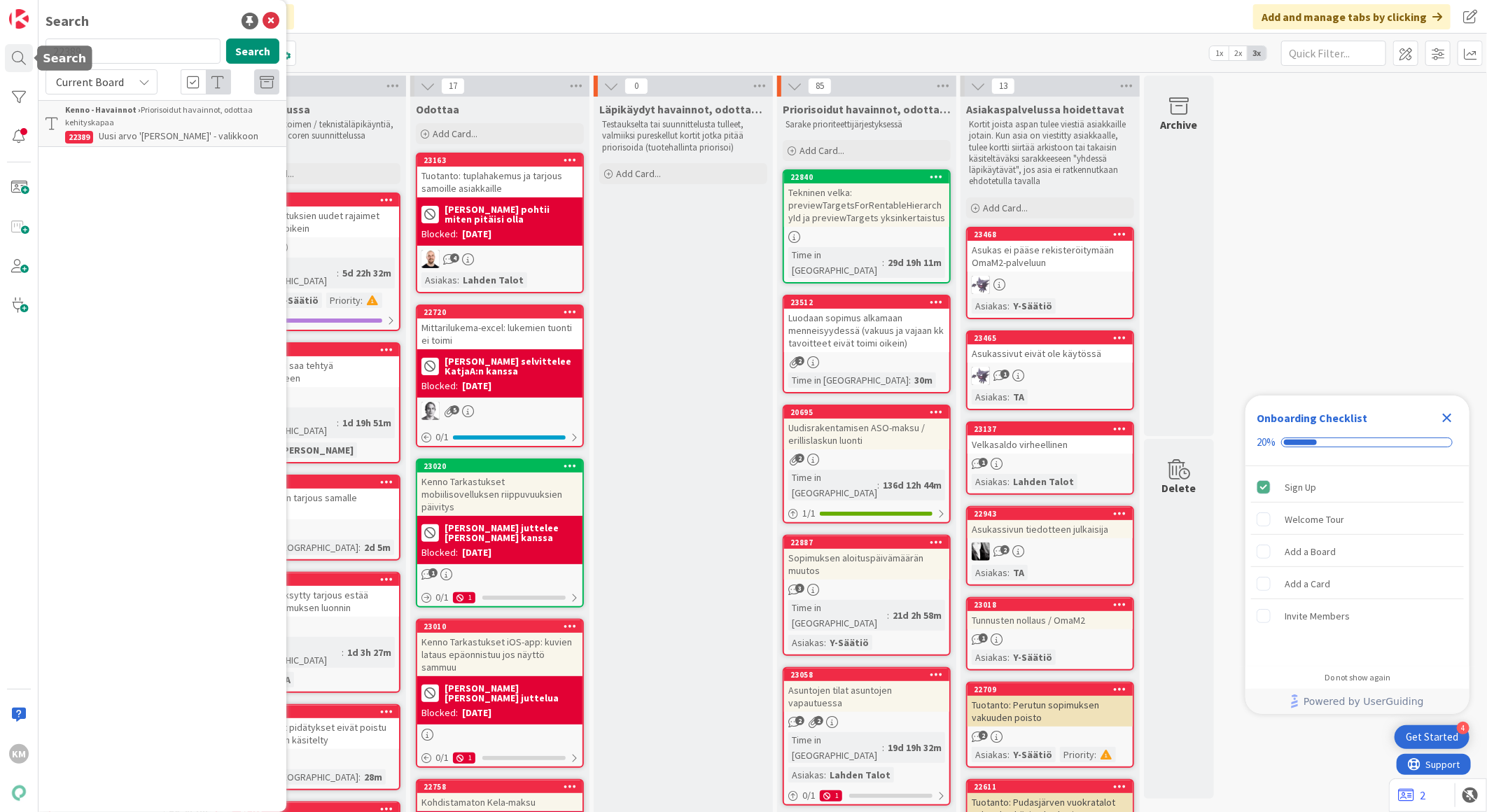
drag, startPoint x: 92, startPoint y: 45, endPoint x: -4, endPoint y: 39, distance: 96.2
click at [0, 39] on html "4 Get Started Onboarding Checklist 20% Sign Up Welcome Tour Add a Board Add a C…" at bounding box center [744, 406] width 1487 height 812
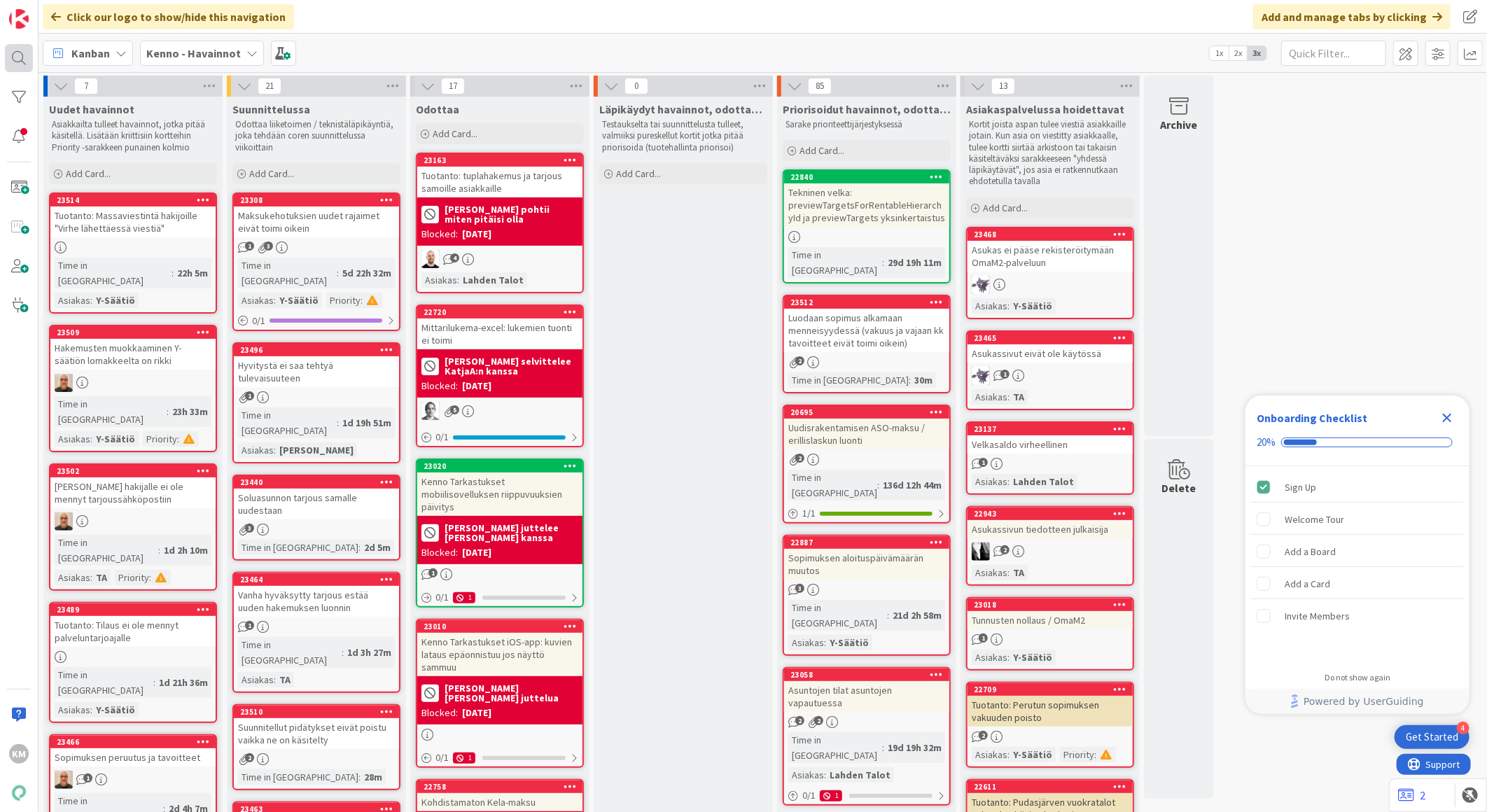
click at [22, 50] on div at bounding box center [19, 58] width 28 height 28
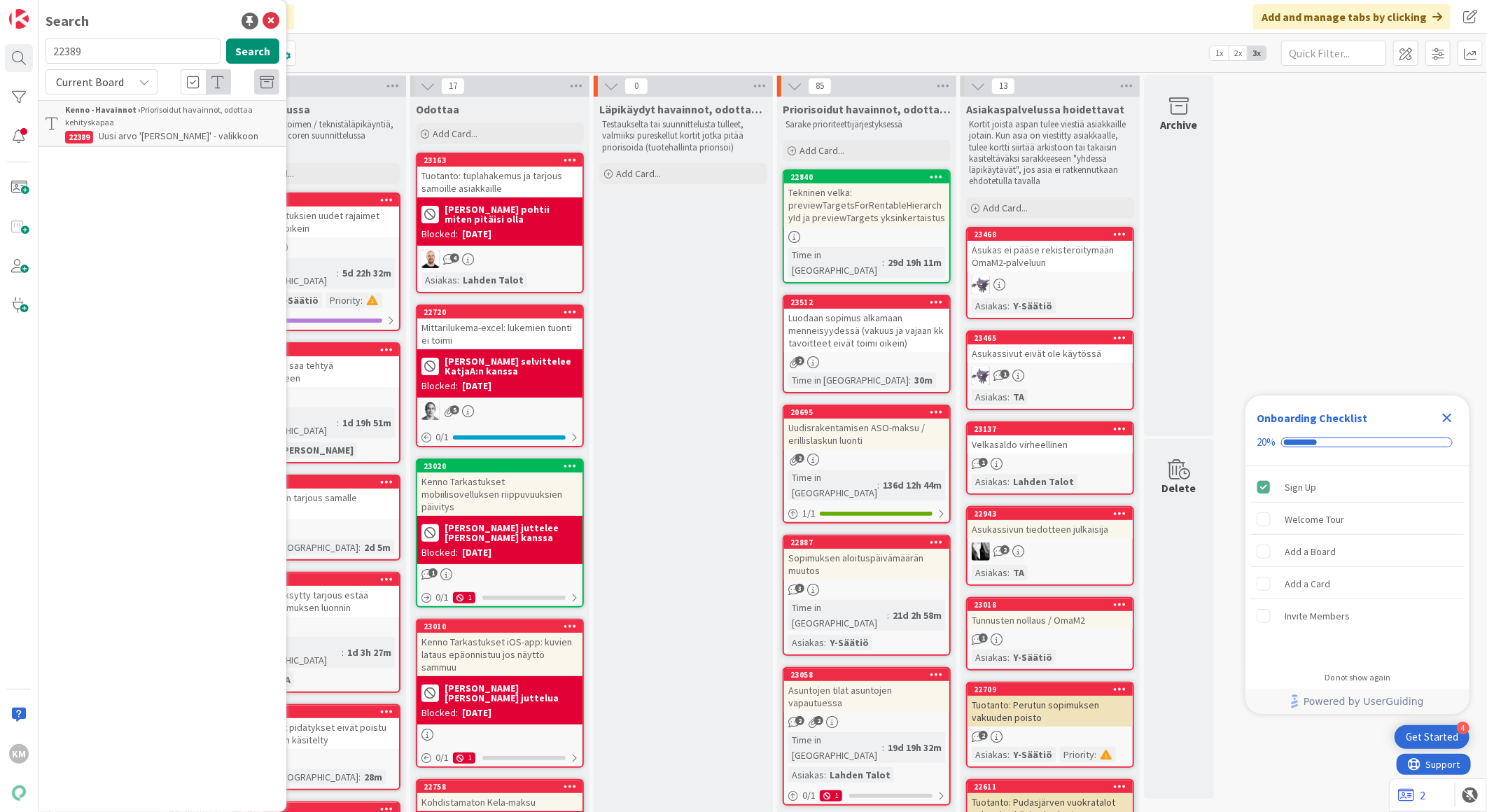
click at [66, 48] on input "22389" at bounding box center [133, 51] width 175 height 25
type input "22774"
click at [255, 51] on button "Search" at bounding box center [253, 51] width 53 height 25
click at [137, 88] on div "Current Board" at bounding box center [102, 82] width 112 height 25
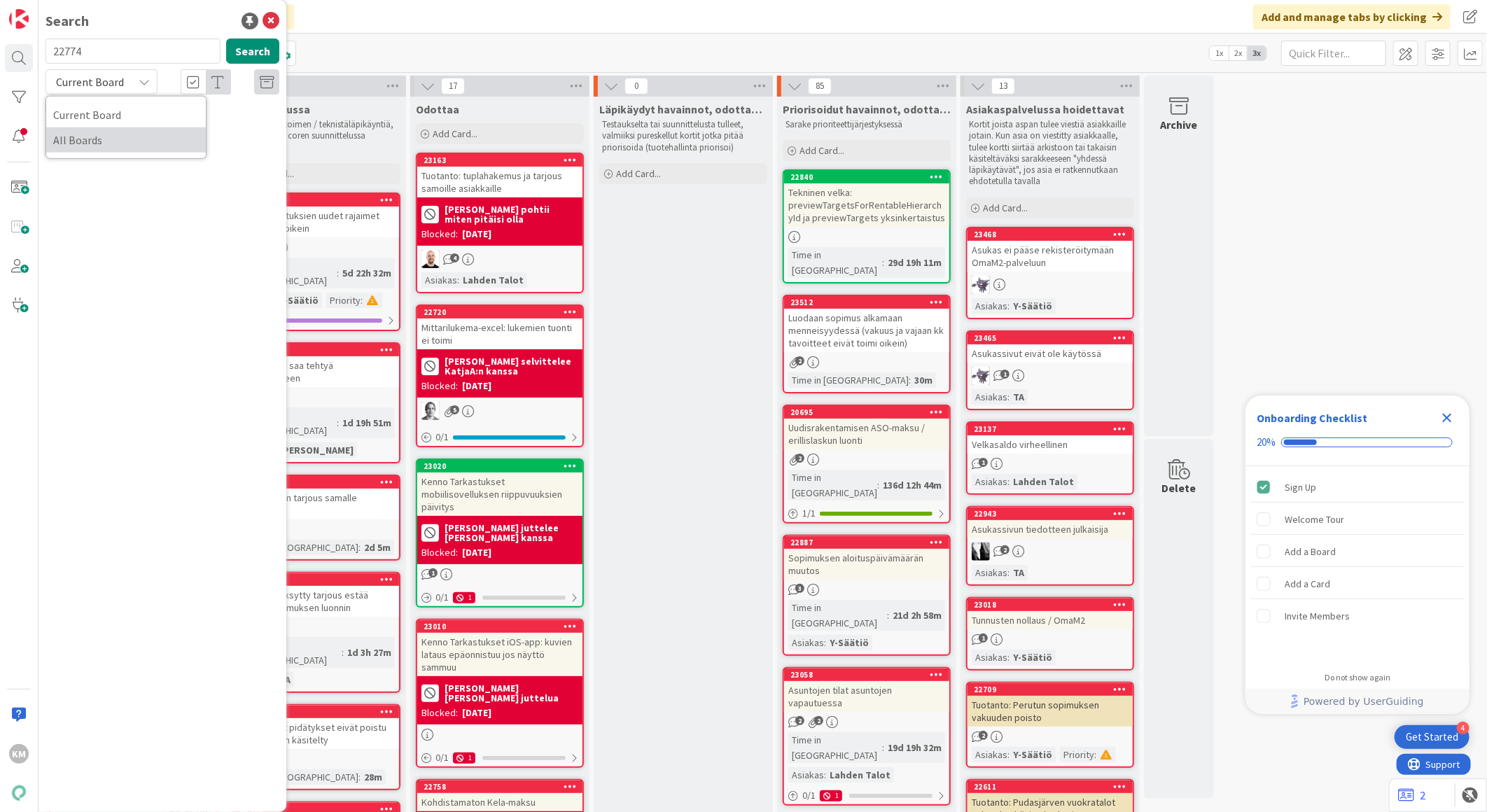
click at [115, 141] on span "All Boards" at bounding box center [126, 140] width 146 height 21
